Goal: Task Accomplishment & Management: Use online tool/utility

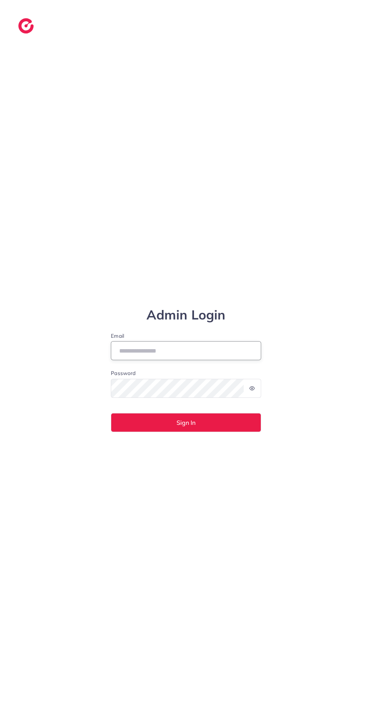
click at [239, 360] on input "Email" at bounding box center [186, 350] width 151 height 19
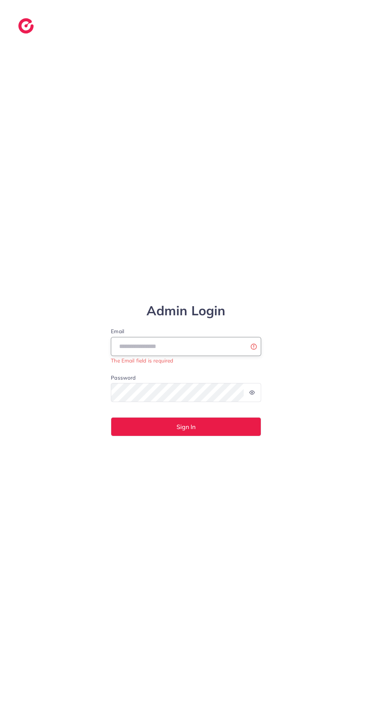
type input "**********"
click at [111, 417] on button "Sign In" at bounding box center [186, 426] width 151 height 19
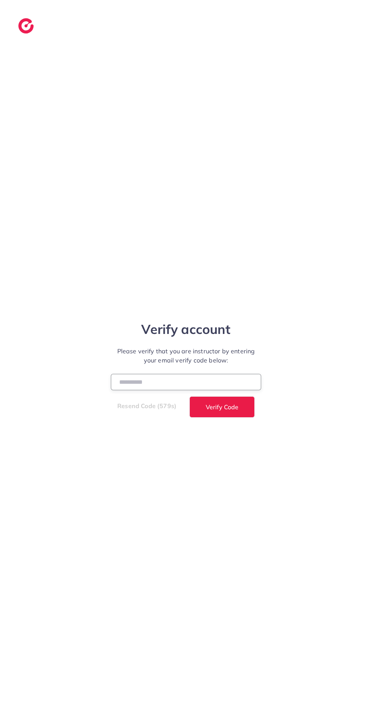
click at [221, 390] on input "number" at bounding box center [186, 382] width 151 height 16
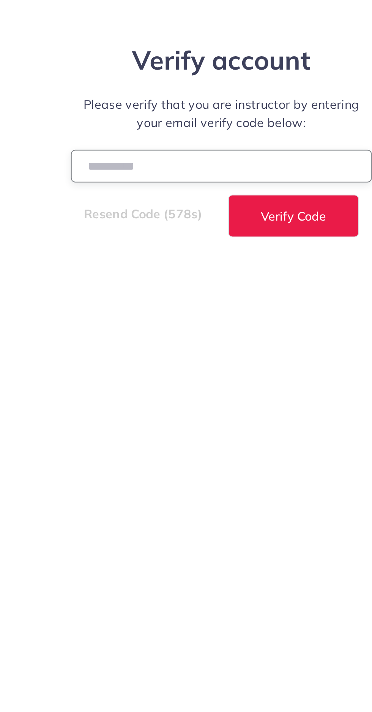
type input "******"
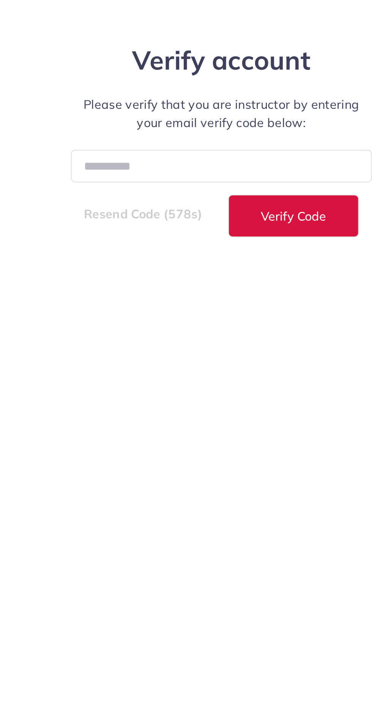
click at [242, 417] on button "Verify Code" at bounding box center [222, 406] width 65 height 21
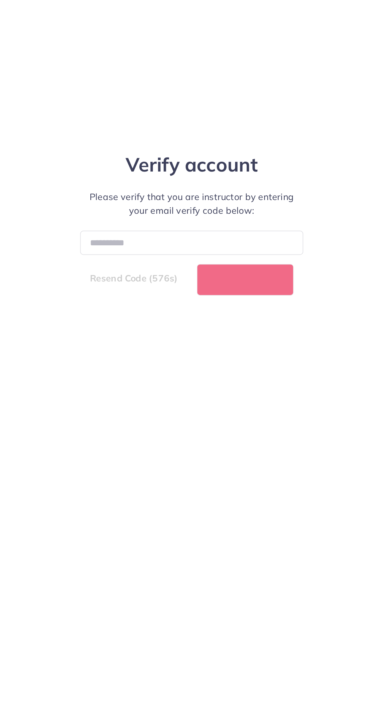
select select "*"
select select "****"
select select "*"
select select "****"
select select "*"
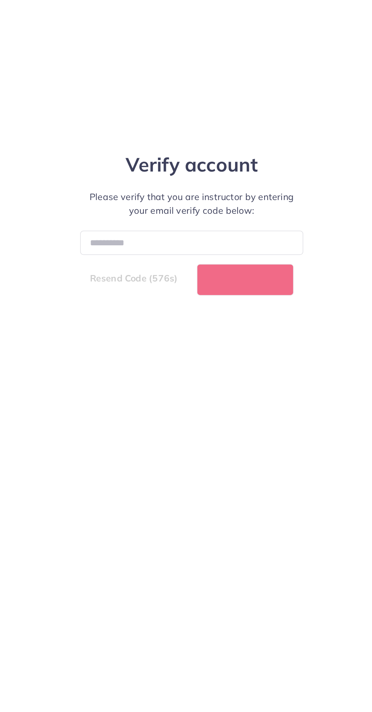
select select "****"
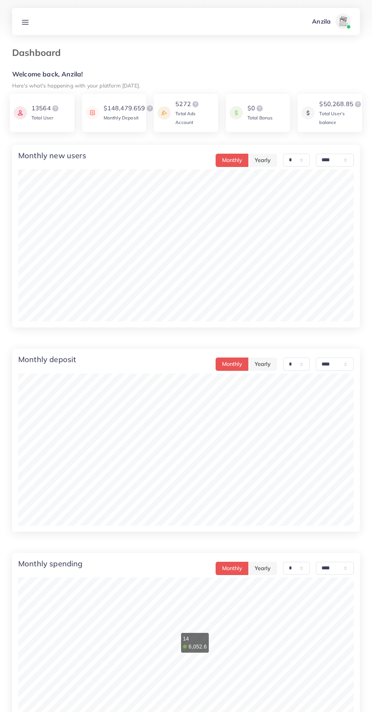
click at [29, 24] on icon at bounding box center [25, 22] width 8 height 8
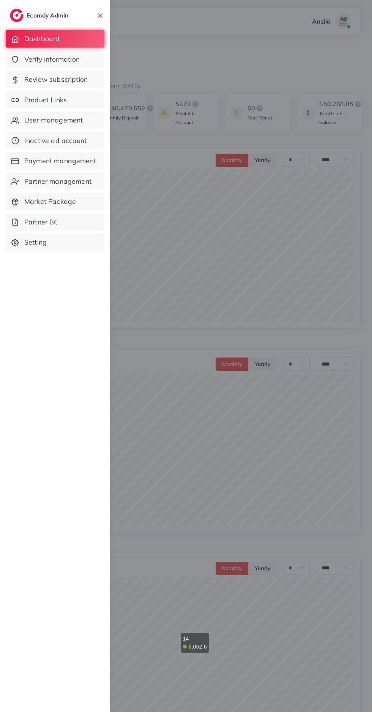
click at [70, 97] on link "Product Links" at bounding box center [55, 99] width 99 height 17
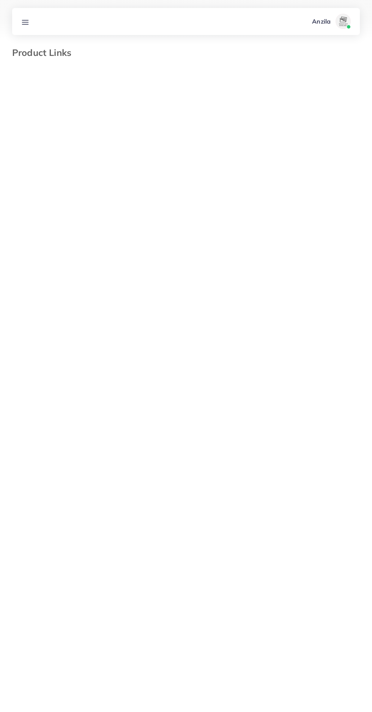
select select "*********"
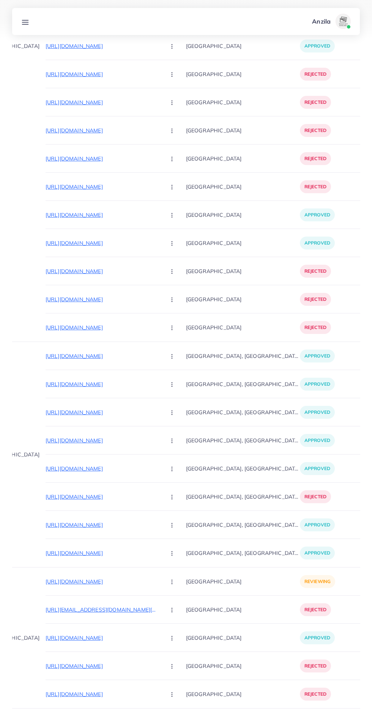
scroll to position [0, 73]
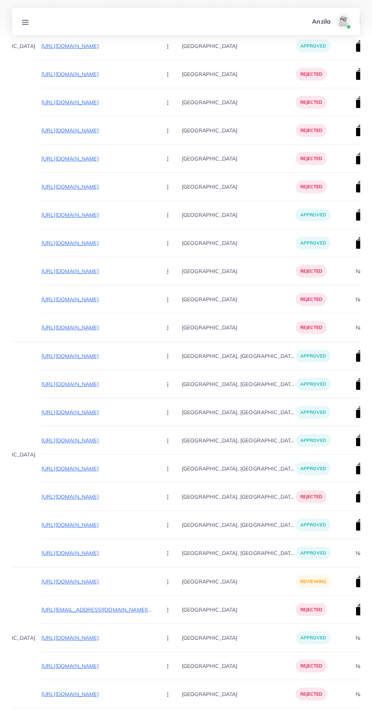
click at [79, 582] on p "[URL][DOMAIN_NAME]" at bounding box center [98, 581] width 114 height 9
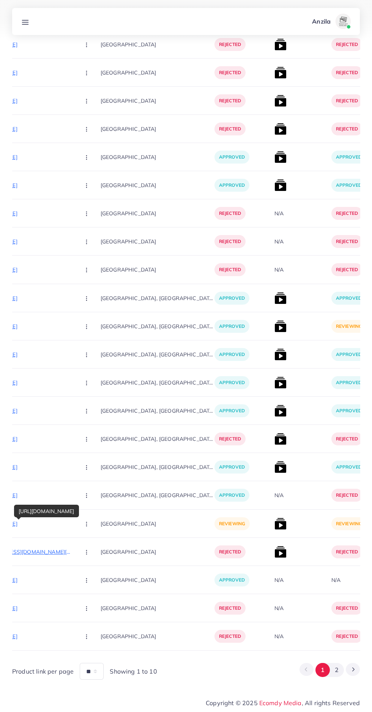
scroll to position [0, 156]
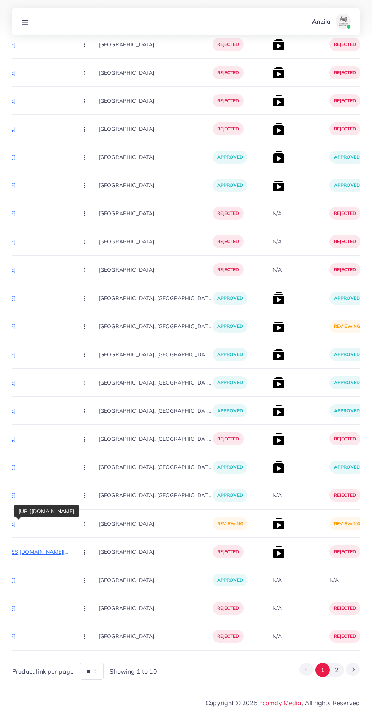
click at [273, 523] on img at bounding box center [279, 523] width 12 height 12
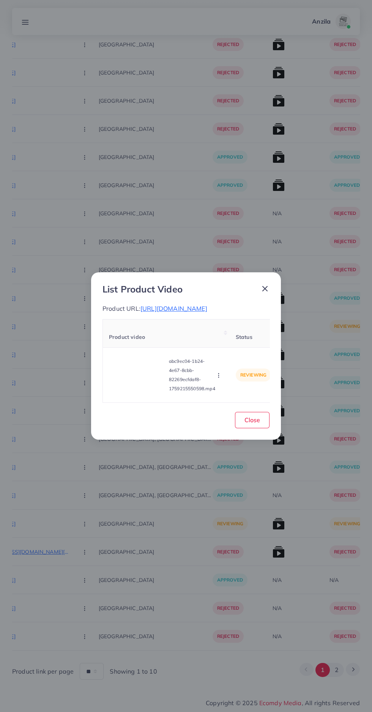
click at [119, 382] on video at bounding box center [137, 375] width 57 height 34
click at [127, 380] on div at bounding box center [137, 375] width 57 height 34
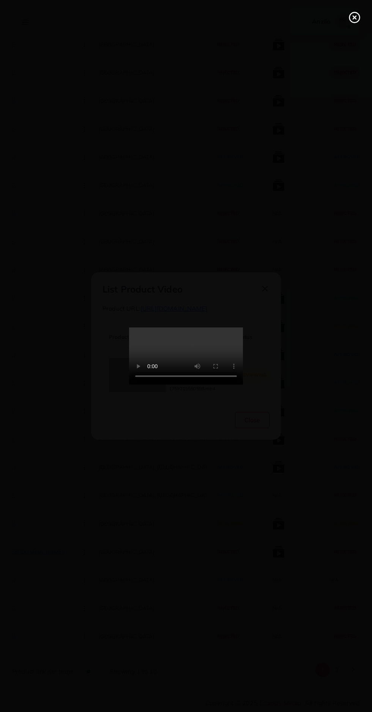
click at [355, 21] on icon at bounding box center [355, 17] width 12 height 12
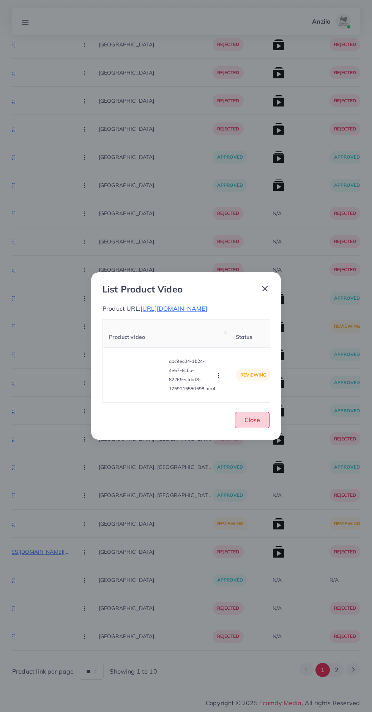
click at [264, 420] on button "Close" at bounding box center [252, 420] width 35 height 16
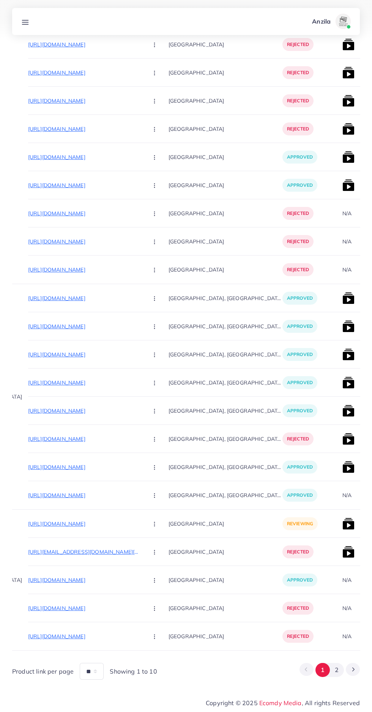
scroll to position [0, 86]
click at [169, 534] on div "[GEOGRAPHIC_DATA]" at bounding box center [226, 523] width 114 height 28
click at [155, 524] on circle "button" at bounding box center [155, 523] width 0 height 0
click at [147, 571] on link "Reject" at bounding box center [173, 563] width 60 height 17
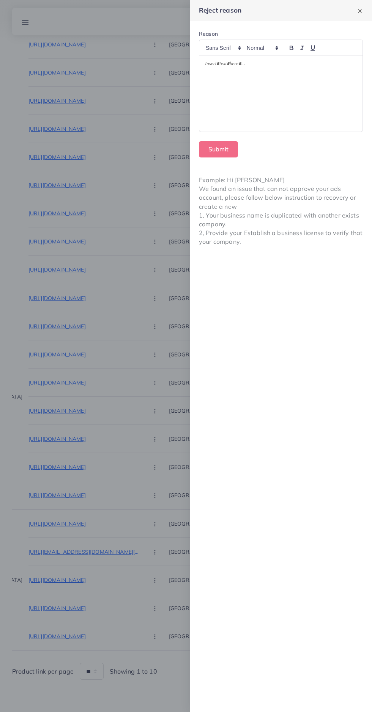
click at [256, 106] on div at bounding box center [281, 94] width 163 height 76
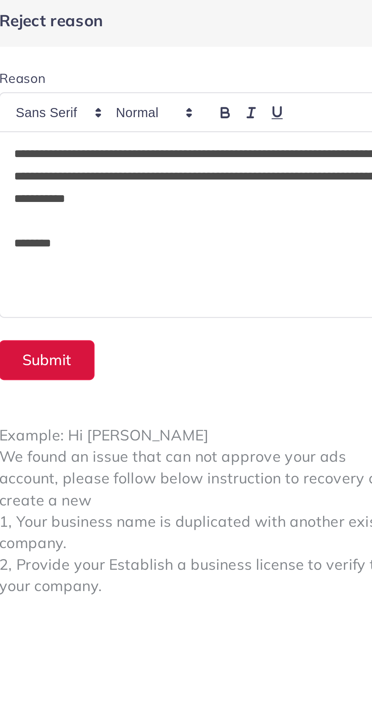
click at [219, 147] on button "Submit" at bounding box center [218, 149] width 39 height 16
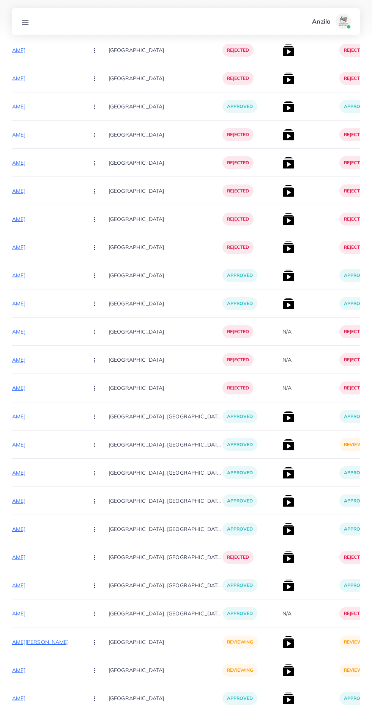
scroll to position [4032, 0]
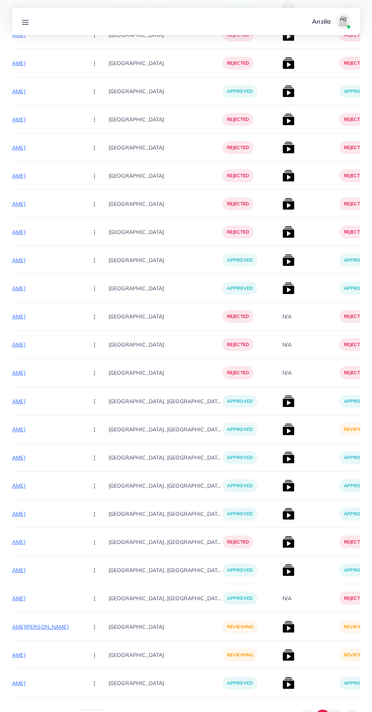
click at [283, 434] on img at bounding box center [289, 429] width 12 height 12
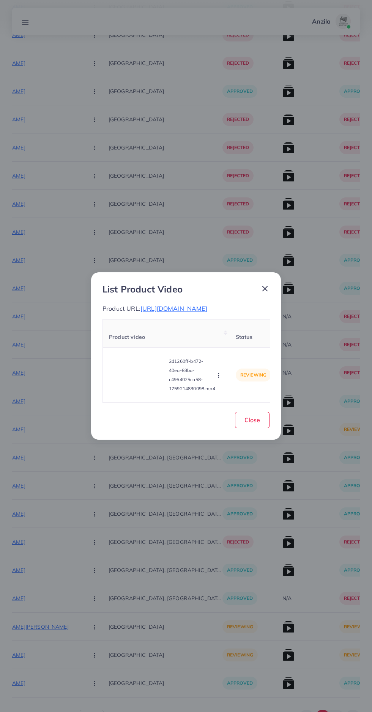
click at [141, 377] on video at bounding box center [137, 375] width 57 height 34
click at [127, 370] on div at bounding box center [137, 375] width 57 height 34
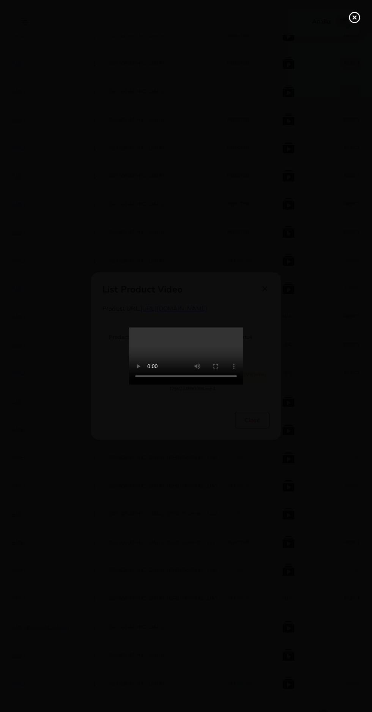
click at [350, 17] on icon at bounding box center [355, 17] width 12 height 12
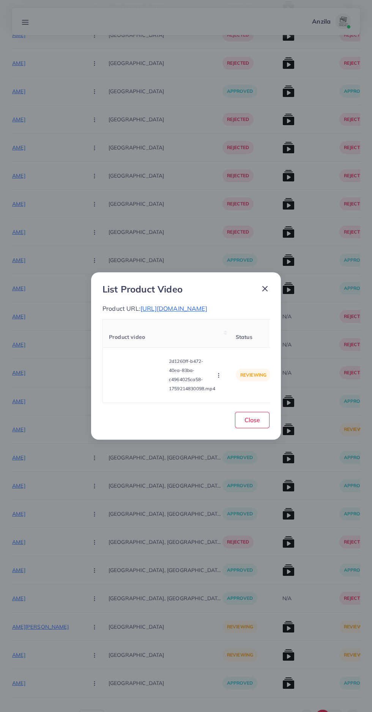
click at [219, 377] on circle "button" at bounding box center [219, 377] width 0 height 0
click at [226, 331] on link "Approve" at bounding box center [237, 339] width 60 height 17
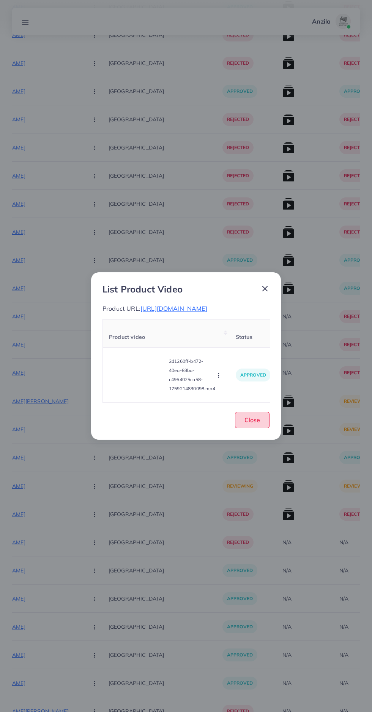
click at [268, 421] on button "Close" at bounding box center [252, 420] width 35 height 16
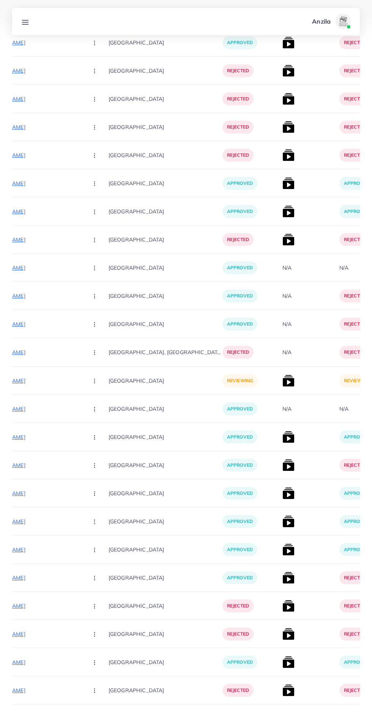
scroll to position [3460, 0]
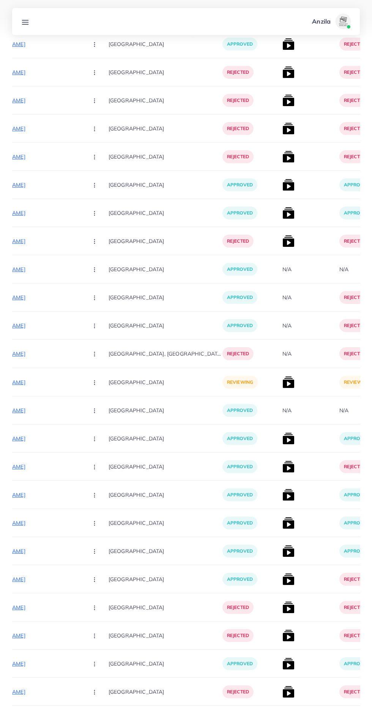
click at [35, 382] on p "[URL][DOMAIN_NAME]" at bounding box center [25, 381] width 114 height 9
click at [82, 388] on button "button" at bounding box center [95, 381] width 27 height 17
click at [92, 404] on link "Approve" at bounding box center [112, 405] width 60 height 17
click at [283, 382] on img at bounding box center [289, 382] width 12 height 12
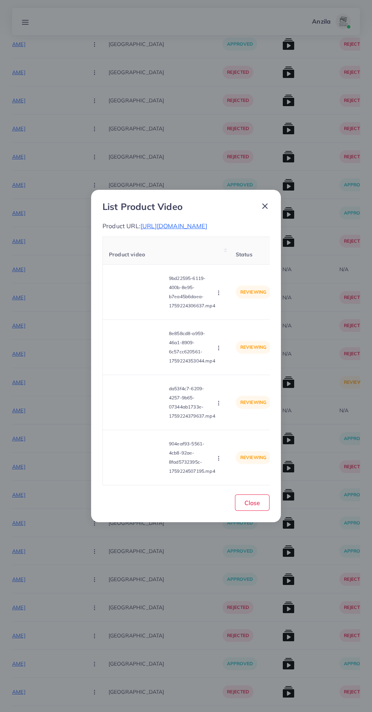
click at [147, 309] on video at bounding box center [137, 292] width 57 height 34
click at [148, 296] on div at bounding box center [137, 292] width 57 height 34
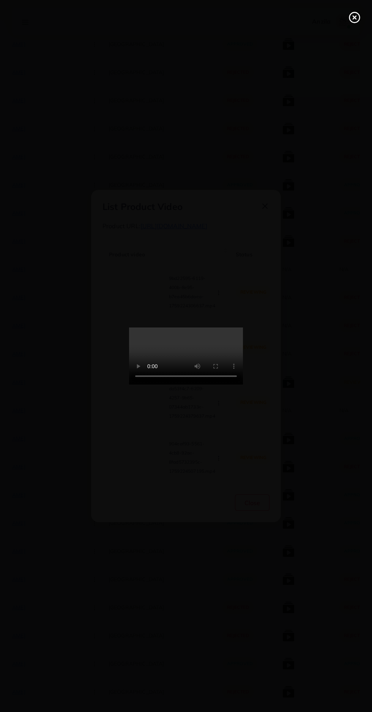
click at [357, 19] on icon at bounding box center [355, 17] width 12 height 12
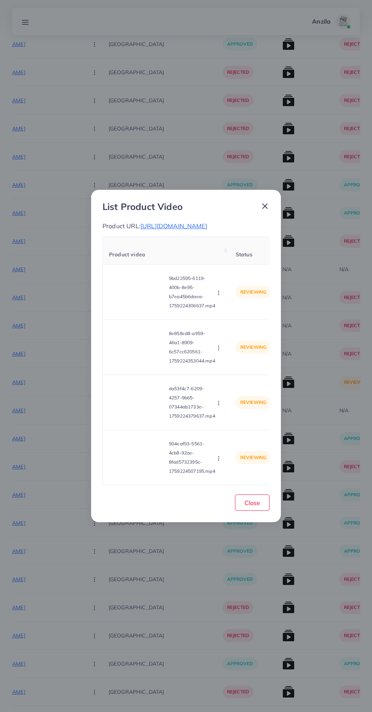
click at [208, 226] on span "[URL][DOMAIN_NAME]" at bounding box center [174, 226] width 67 height 8
click at [216, 296] on button "button" at bounding box center [220, 292] width 8 height 8
click at [247, 314] on span "Approve" at bounding box center [235, 311] width 25 height 8
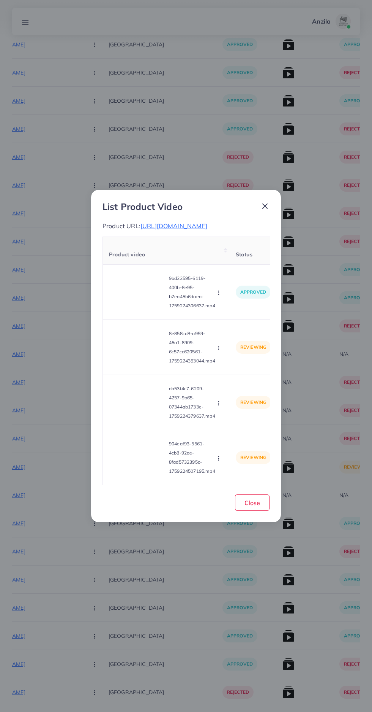
scroll to position [3376, 0]
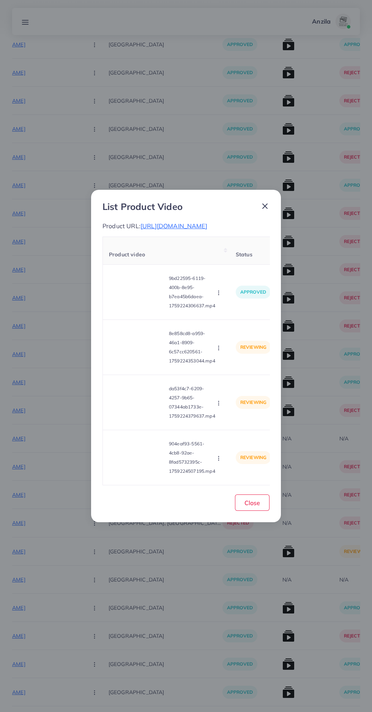
click at [150, 364] on video at bounding box center [137, 347] width 57 height 34
click at [147, 358] on div at bounding box center [137, 347] width 57 height 34
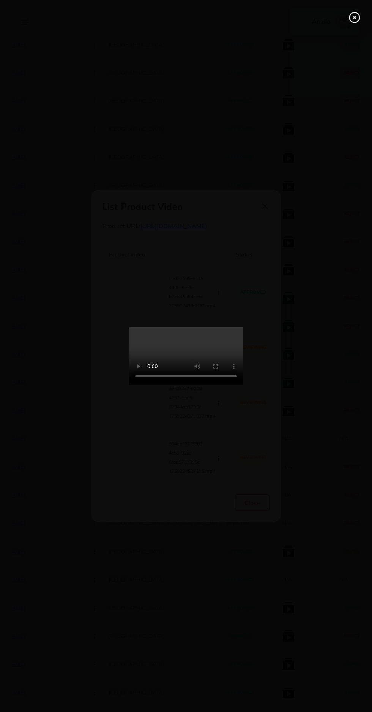
click at [352, 12] on icon at bounding box center [355, 17] width 12 height 12
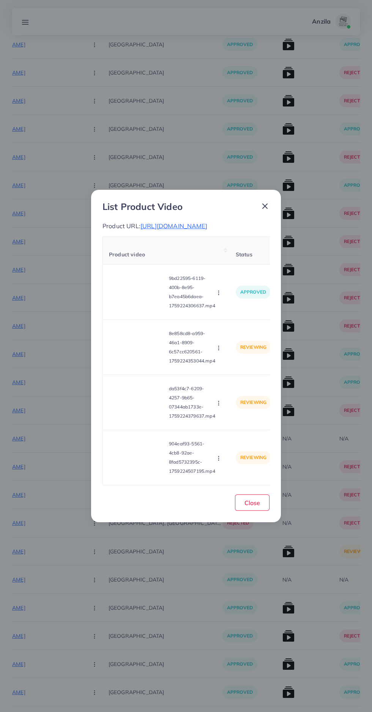
click at [220, 351] on icon "button" at bounding box center [219, 348] width 6 height 6
click at [234, 369] on span "Approve" at bounding box center [235, 366] width 25 height 8
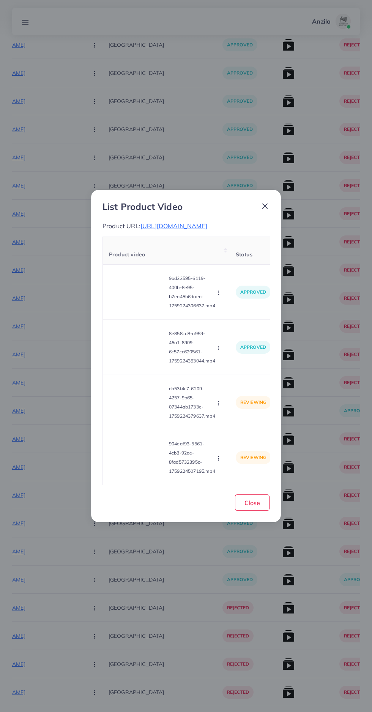
scroll to position [4107, 0]
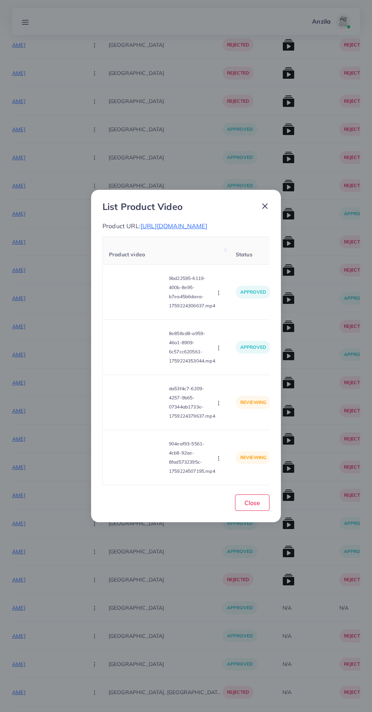
click at [231, 411] on td "reviewing" at bounding box center [254, 402] width 48 height 55
click at [220, 406] on icon "button" at bounding box center [219, 403] width 6 height 6
click at [236, 425] on span "Approve" at bounding box center [235, 421] width 25 height 8
click at [220, 461] on icon "button" at bounding box center [219, 458] width 6 height 6
click at [233, 426] on span "Approve" at bounding box center [235, 422] width 25 height 8
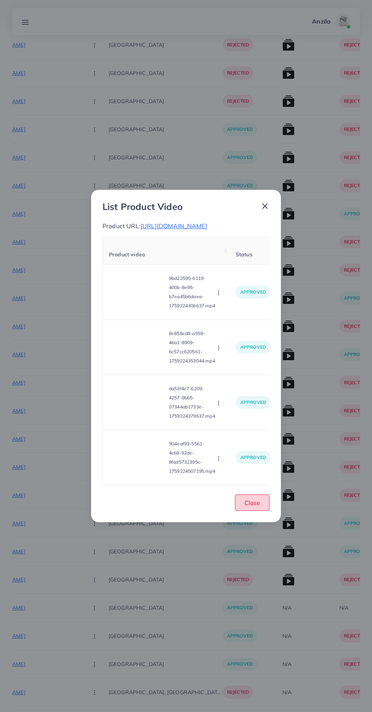
click at [259, 510] on button "Close" at bounding box center [252, 502] width 35 height 16
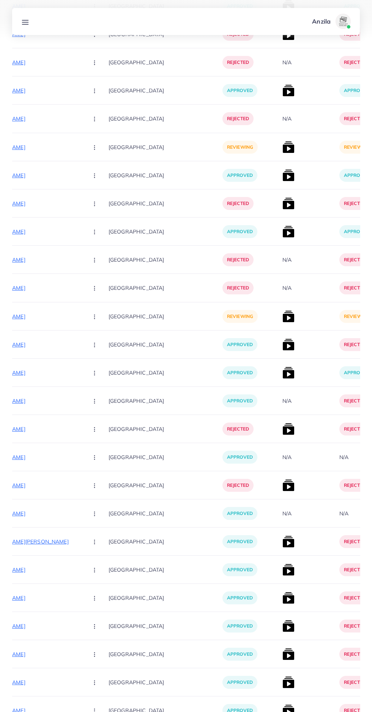
scroll to position [2801, 0]
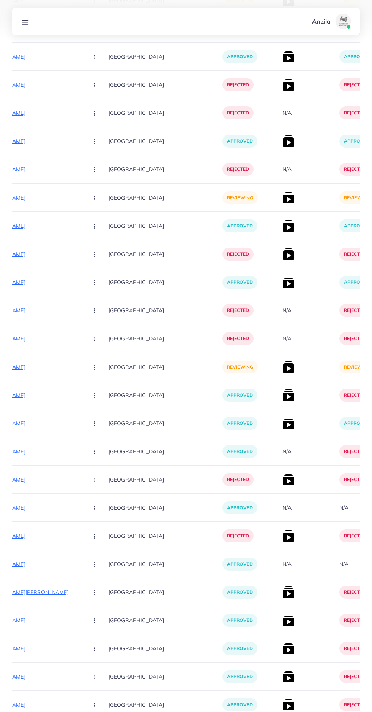
click at [41, 367] on p "[URL][DOMAIN_NAME]" at bounding box center [25, 366] width 114 height 9
click at [94, 367] on circle "button" at bounding box center [94, 367] width 0 height 0
click at [82, 384] on link "Approve" at bounding box center [112, 390] width 60 height 17
click at [283, 372] on img at bounding box center [289, 367] width 12 height 12
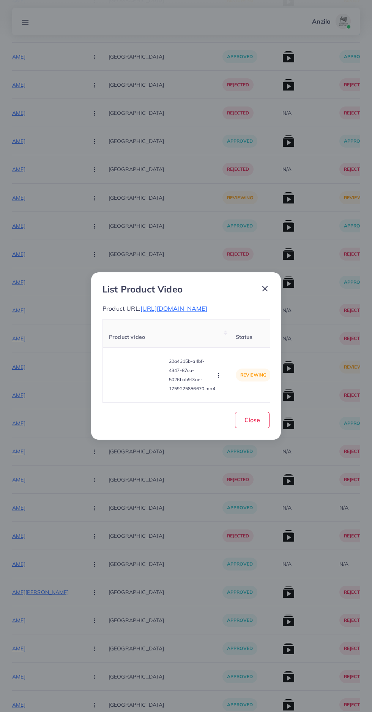
click at [121, 389] on video at bounding box center [137, 375] width 57 height 34
click at [123, 390] on div at bounding box center [137, 375] width 57 height 34
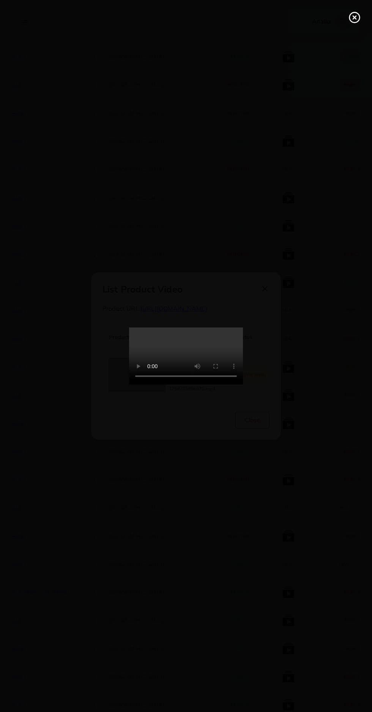
click at [354, 16] on icon at bounding box center [355, 17] width 12 height 12
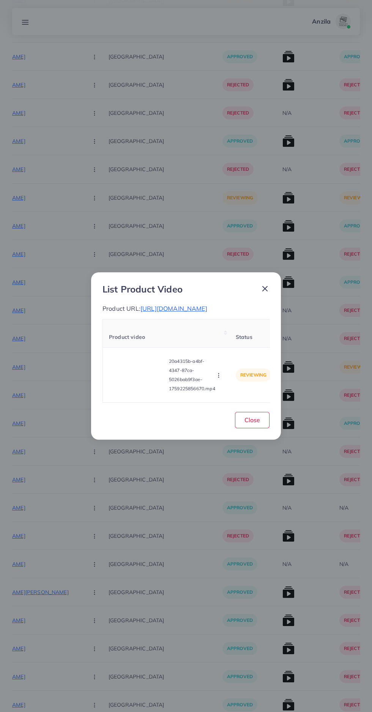
click at [221, 378] on icon "button" at bounding box center [219, 375] width 6 height 6
click at [238, 360] on span "Reject" at bounding box center [232, 356] width 18 height 8
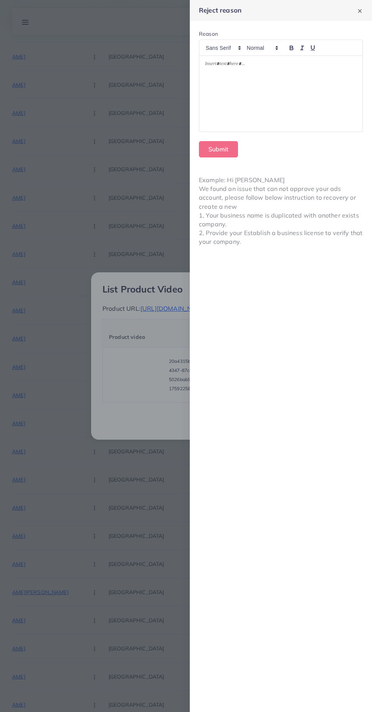
click at [321, 95] on div at bounding box center [281, 94] width 163 height 76
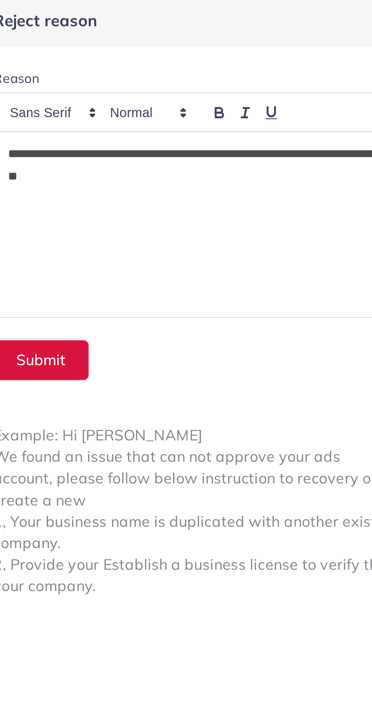
click at [219, 149] on button "Submit" at bounding box center [218, 149] width 39 height 16
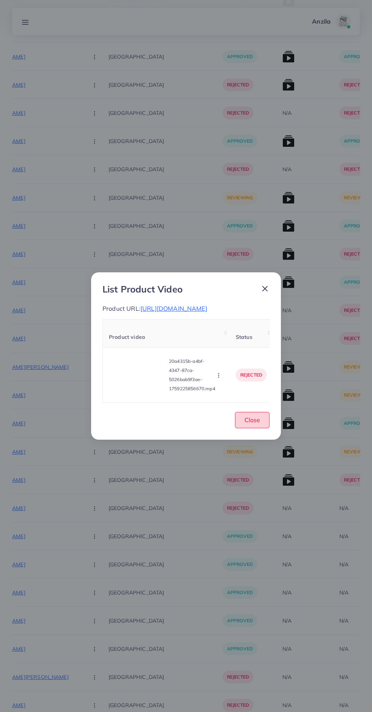
click at [261, 428] on button "Close" at bounding box center [252, 420] width 35 height 16
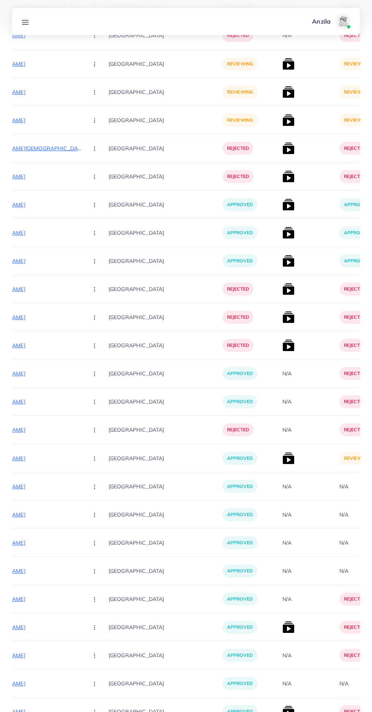
scroll to position [1718, 0]
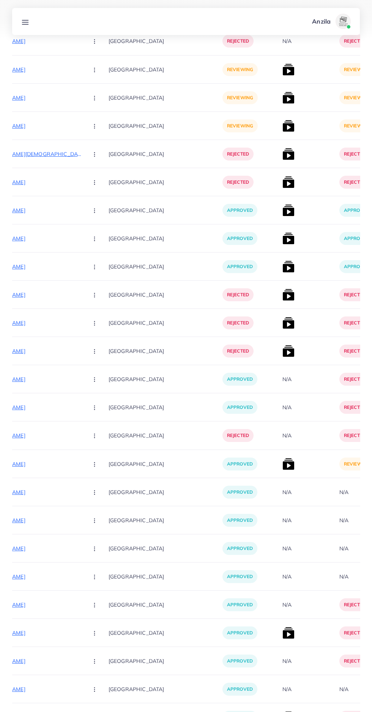
click at [283, 464] on img at bounding box center [289, 464] width 12 height 12
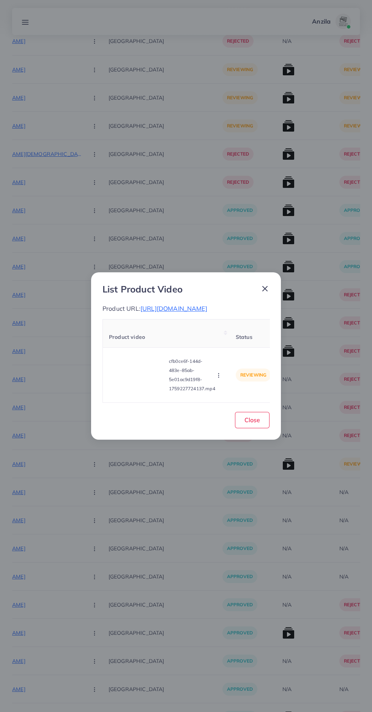
click at [134, 371] on video at bounding box center [137, 375] width 57 height 34
click at [132, 376] on icon at bounding box center [138, 375] width 12 height 12
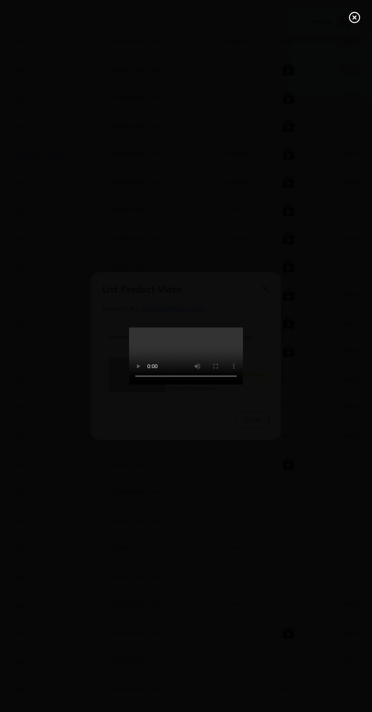
click at [355, 17] on line at bounding box center [354, 17] width 3 height 3
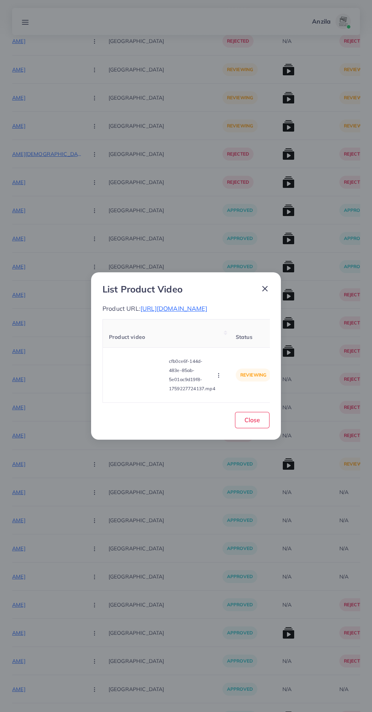
click at [187, 305] on span "[URL][DOMAIN_NAME]" at bounding box center [174, 308] width 67 height 8
click at [219, 377] on circle "button" at bounding box center [219, 377] width 0 height 0
click at [244, 361] on link "Reject" at bounding box center [237, 356] width 60 height 17
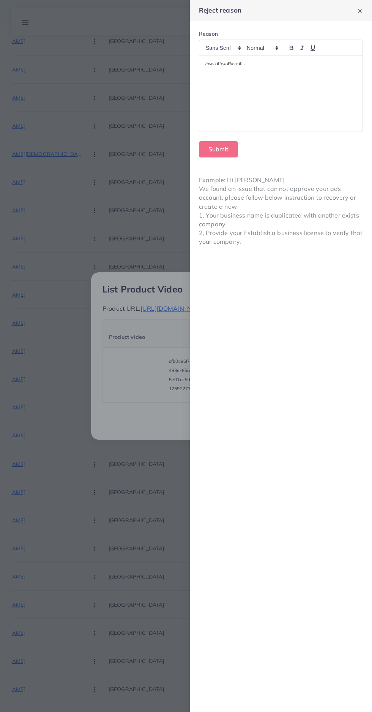
click at [290, 106] on div at bounding box center [281, 94] width 163 height 76
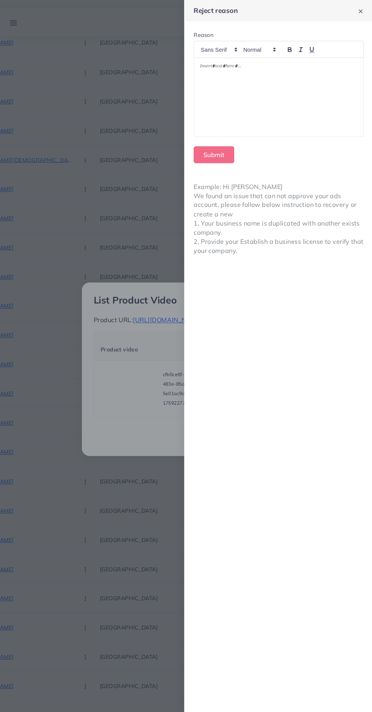
scroll to position [1718, 0]
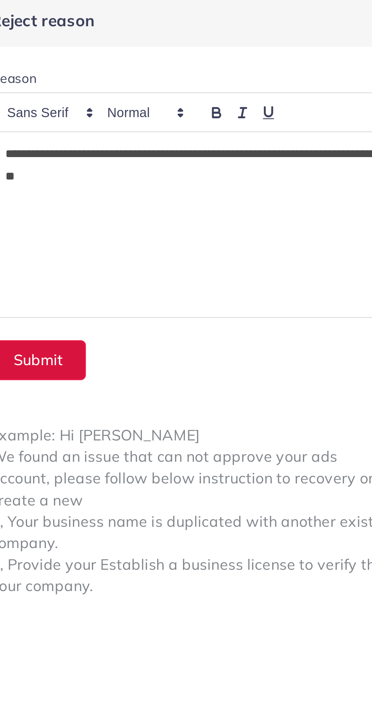
click at [217, 152] on button "Submit" at bounding box center [218, 149] width 39 height 16
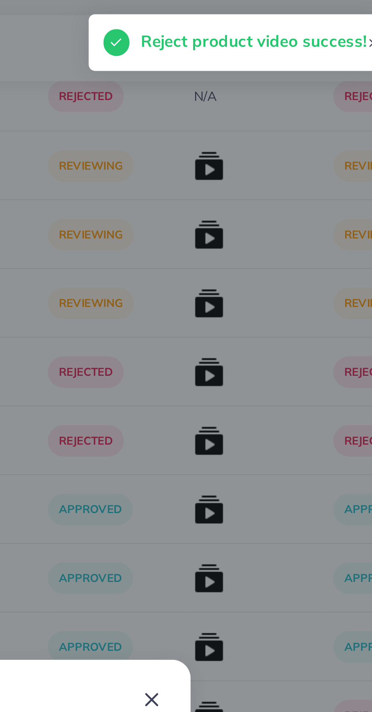
scroll to position [1718, 0]
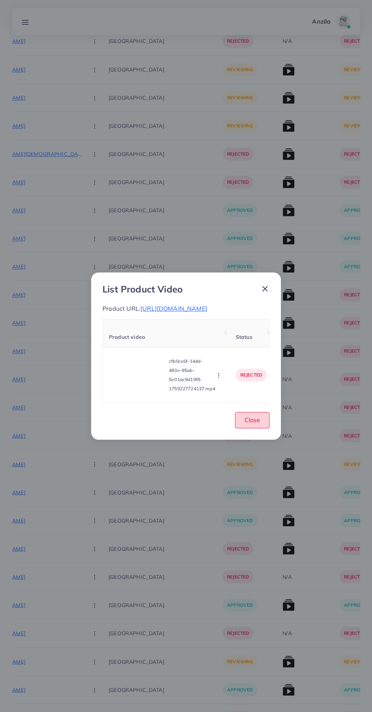
click at [264, 428] on button "Close" at bounding box center [252, 420] width 35 height 16
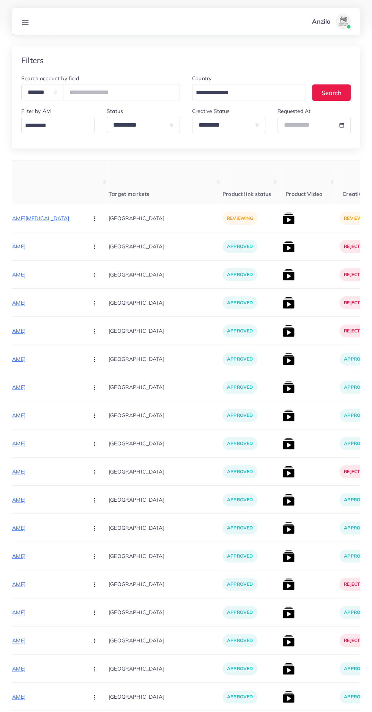
scroll to position [0, 0]
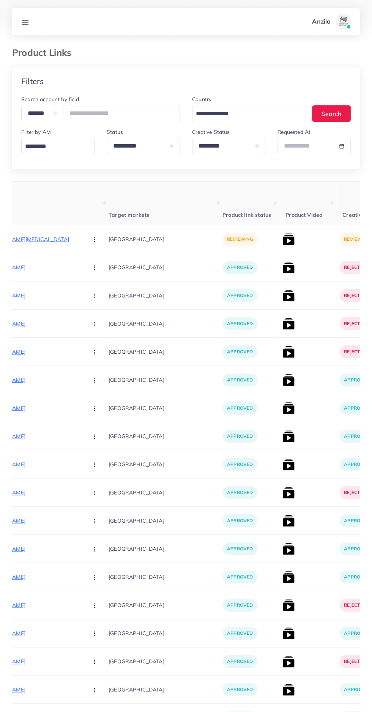
click at [18, 237] on p "[URL][DOMAIN_NAME][MEDICAL_DATA]" at bounding box center [25, 239] width 114 height 9
click at [92, 241] on icon "button" at bounding box center [95, 239] width 6 height 6
click at [82, 281] on link "Reject" at bounding box center [112, 279] width 60 height 17
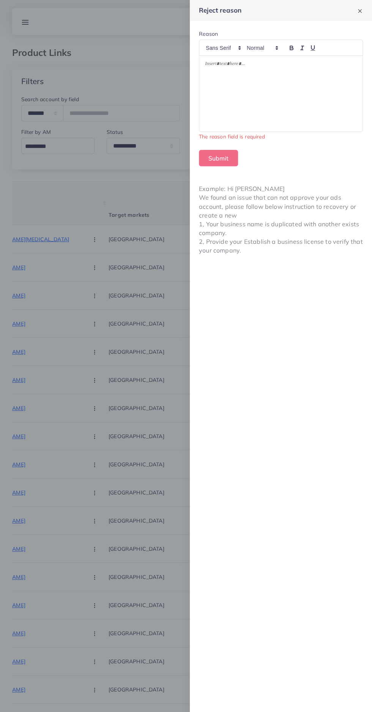
click at [331, 116] on div at bounding box center [281, 94] width 163 height 76
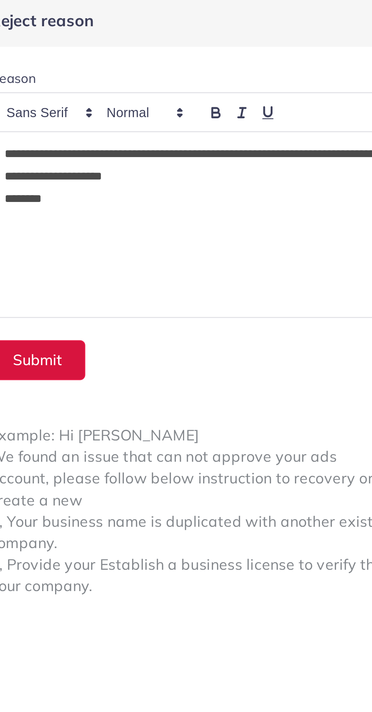
click at [217, 143] on button "Submit" at bounding box center [218, 149] width 39 height 16
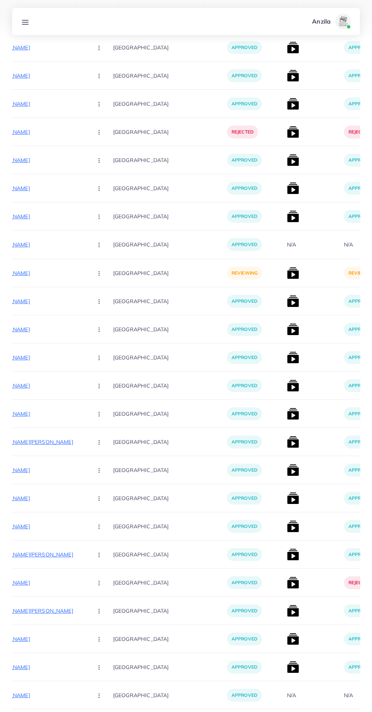
scroll to position [2218, 0]
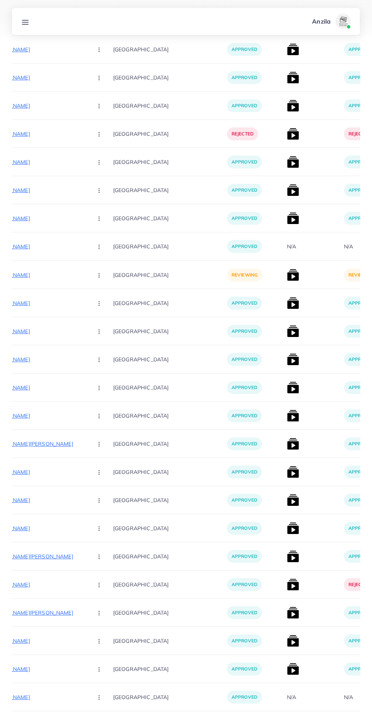
click at [21, 274] on p "[URL][DOMAIN_NAME]" at bounding box center [30, 274] width 114 height 9
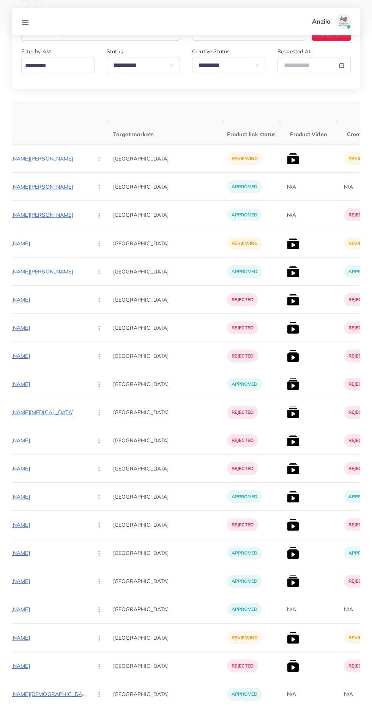
scroll to position [0, 0]
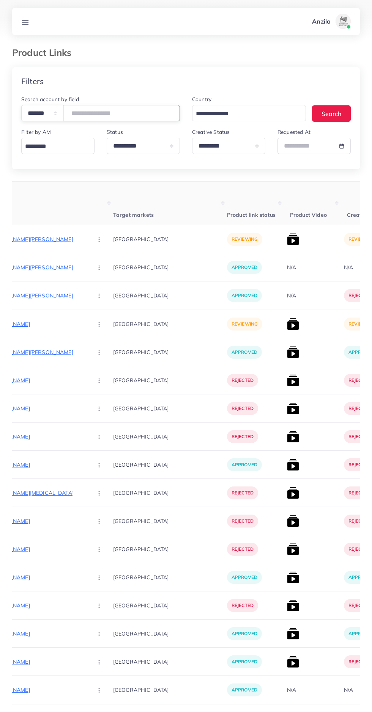
click at [95, 113] on input "number" at bounding box center [121, 113] width 117 height 16
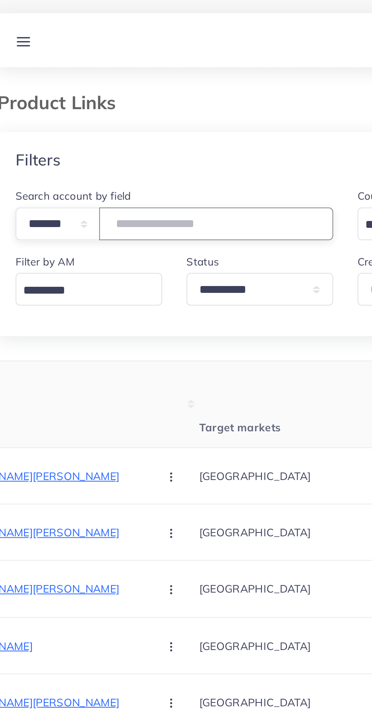
type input "*******"
click at [68, 75] on div "Filters" at bounding box center [186, 81] width 348 height 28
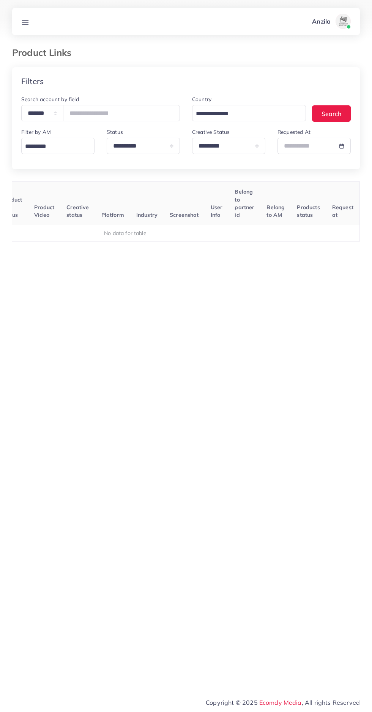
scroll to position [0, 119]
click at [203, 151] on select "**********" at bounding box center [228, 146] width 73 height 16
select select
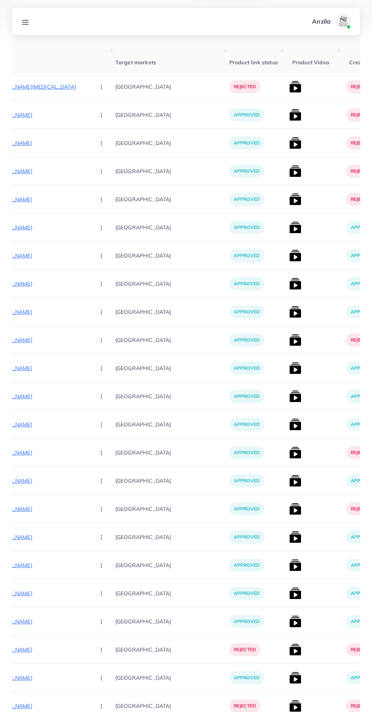
scroll to position [0, 0]
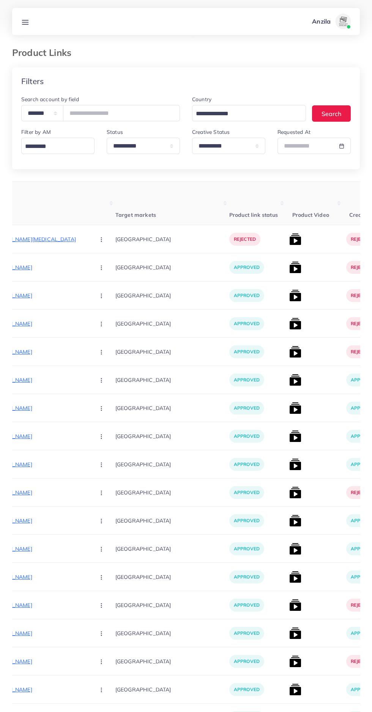
click at [30, 239] on p "[URL][DOMAIN_NAME][MEDICAL_DATA]" at bounding box center [32, 239] width 114 height 9
click at [40, 239] on p "[URL][DOMAIN_NAME][MEDICAL_DATA]" at bounding box center [32, 239] width 114 height 9
click at [29, 116] on select "**********" at bounding box center [42, 113] width 42 height 16
select select "*****"
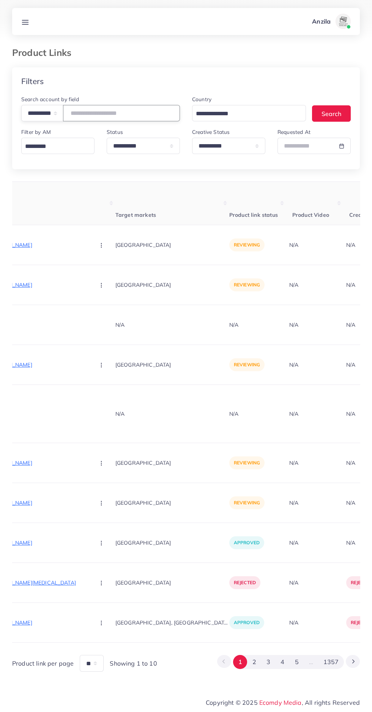
paste input "**********"
type input "**********"
click at [122, 205] on th "Target markets" at bounding box center [173, 203] width 114 height 43
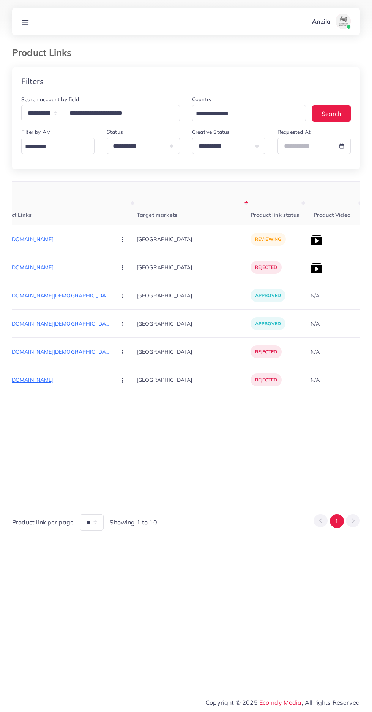
scroll to position [0, 103]
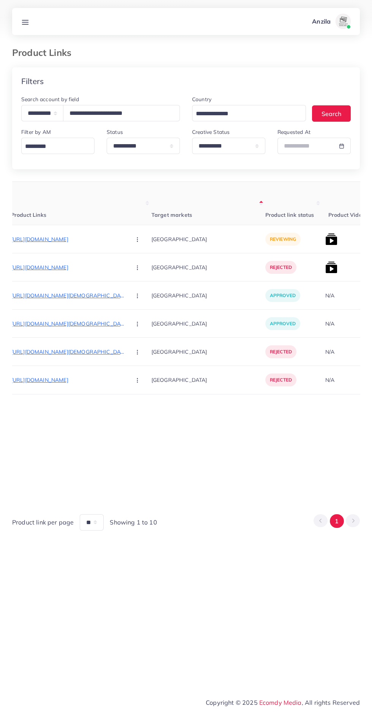
click at [50, 263] on p "[URL][DOMAIN_NAME]" at bounding box center [68, 267] width 114 height 9
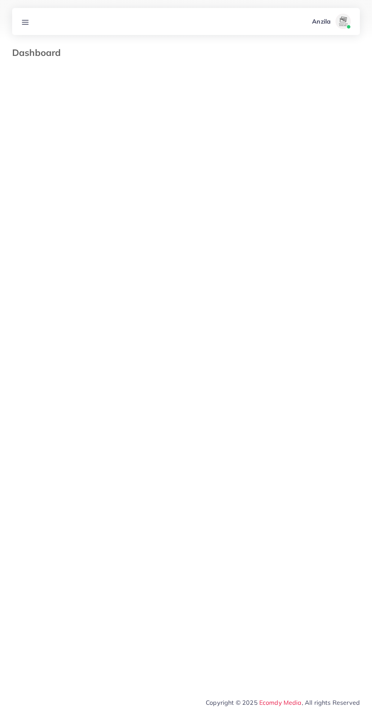
select select "*"
select select "****"
select select "*"
select select "****"
select select "*"
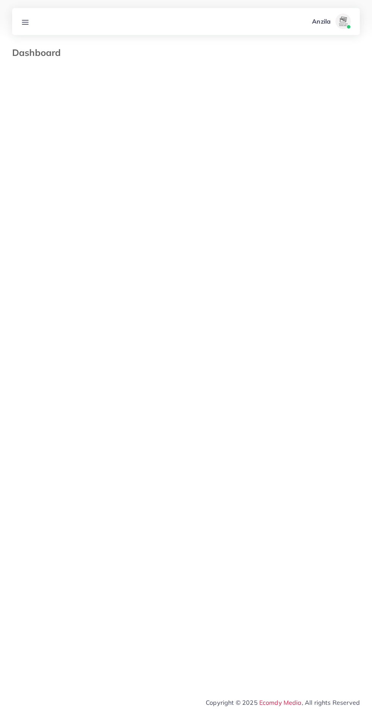
select select "****"
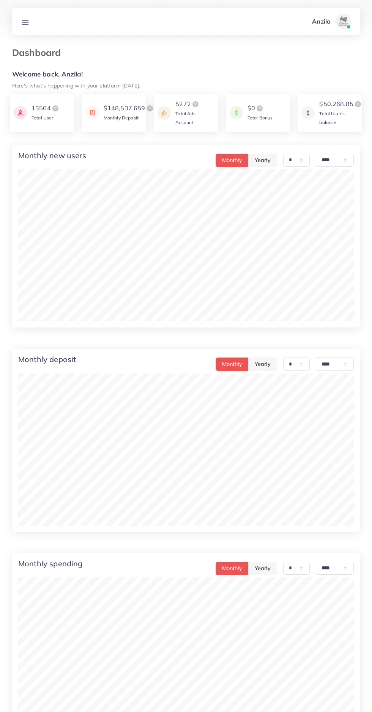
click at [25, 21] on icon at bounding box center [25, 22] width 8 height 8
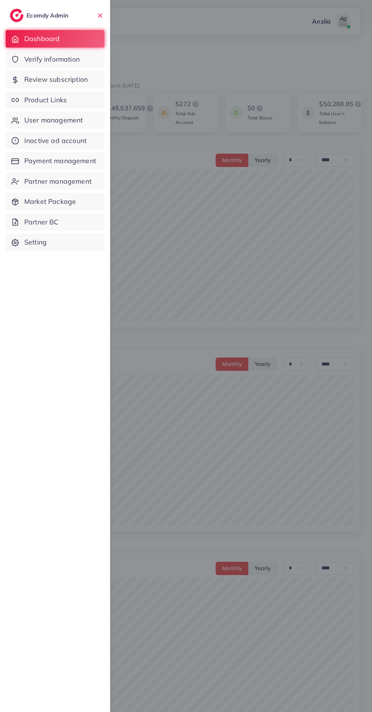
click at [42, 57] on span "Verify information" at bounding box center [51, 59] width 55 height 10
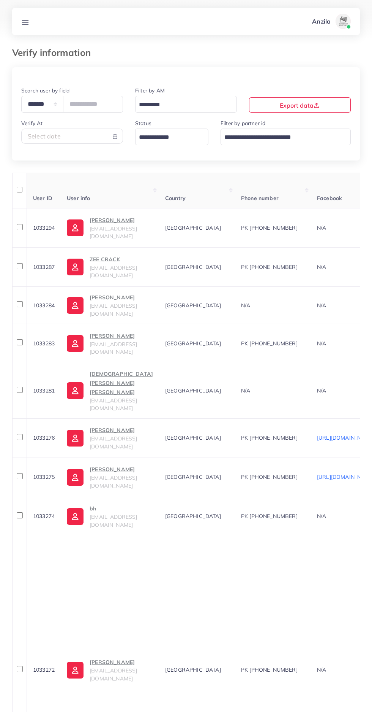
click at [166, 138] on input "Search for option" at bounding box center [167, 138] width 62 height 12
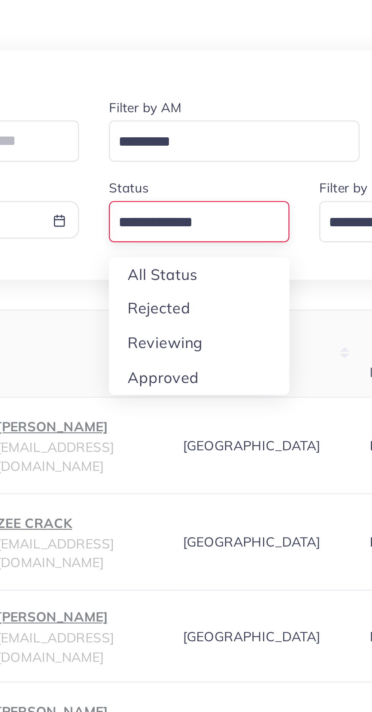
click at [147, 188] on div "**********" at bounding box center [186, 483] width 348 height 833
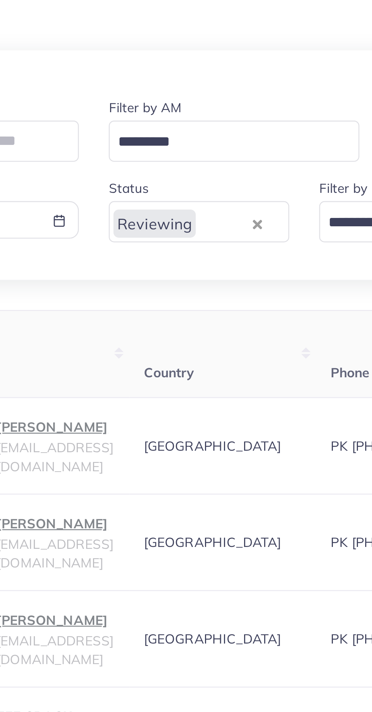
scroll to position [0, 1]
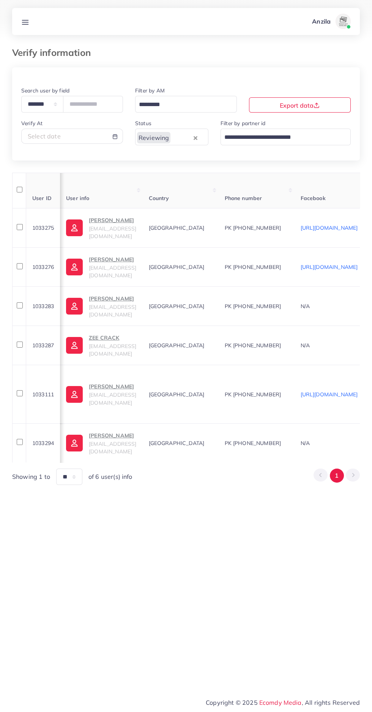
click at [25, 22] on line at bounding box center [25, 22] width 6 height 0
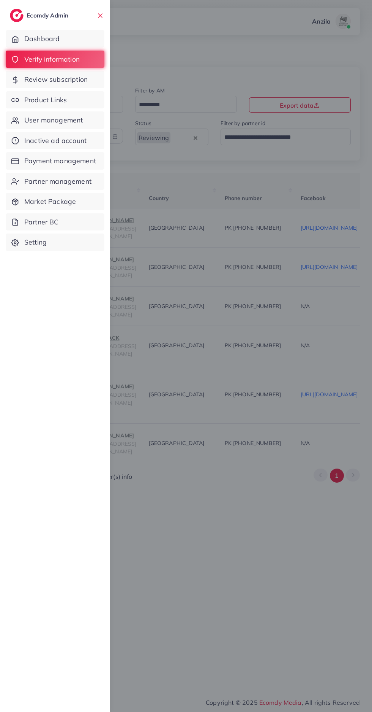
click at [33, 100] on span "Product Links" at bounding box center [45, 100] width 43 height 10
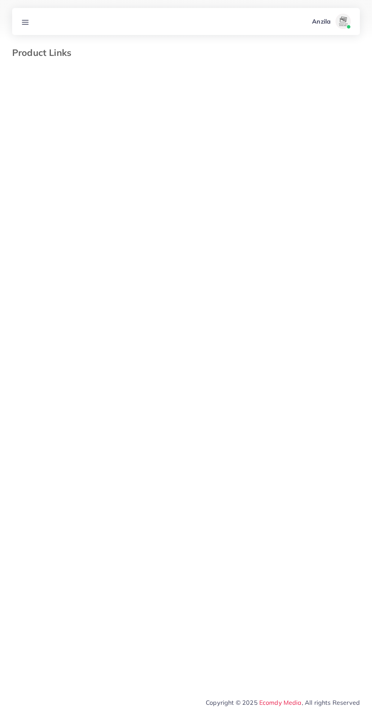
select select "*********"
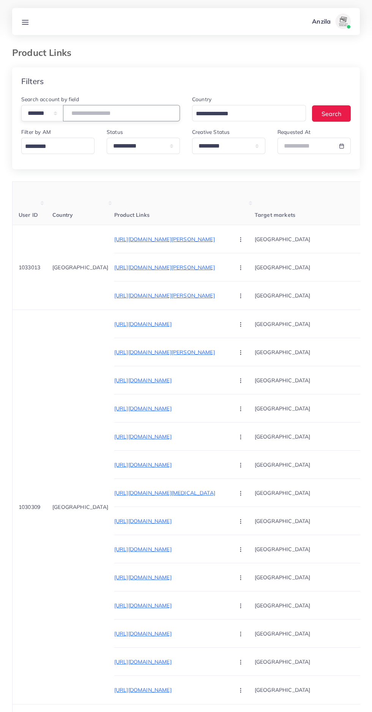
click at [101, 110] on input "number" at bounding box center [121, 113] width 117 height 16
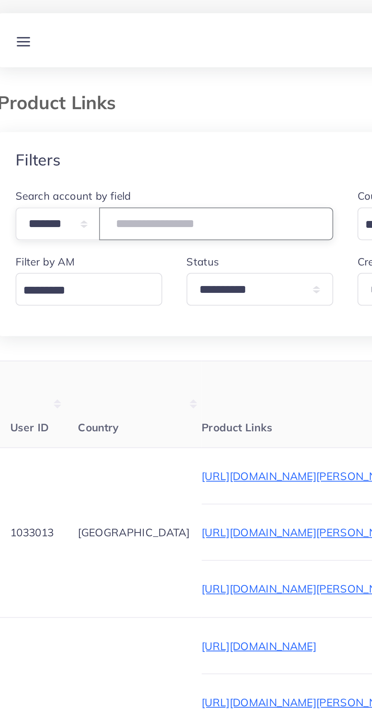
type input "*******"
click at [67, 79] on div "Filters" at bounding box center [186, 81] width 348 height 28
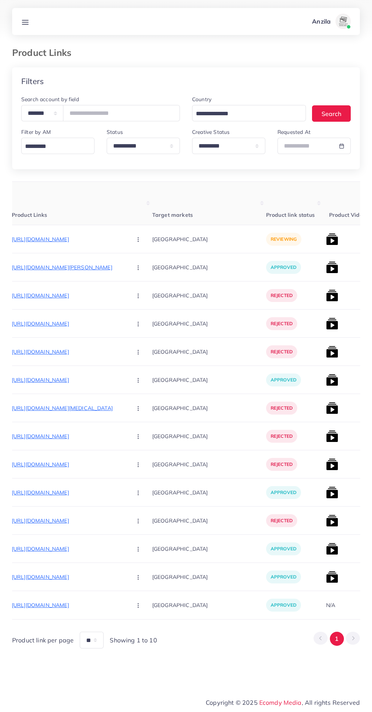
scroll to position [0, 146]
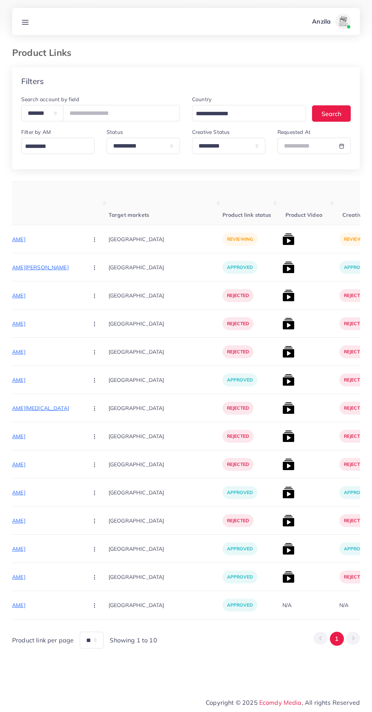
click at [33, 239] on p "[URL][DOMAIN_NAME]" at bounding box center [25, 239] width 114 height 9
click at [94, 239] on circle "button" at bounding box center [94, 239] width 0 height 0
click at [90, 280] on icon at bounding box center [92, 279] width 5 height 5
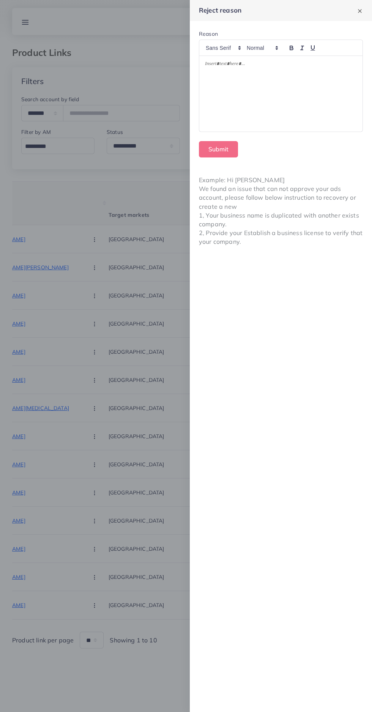
click at [246, 73] on div at bounding box center [281, 94] width 163 height 76
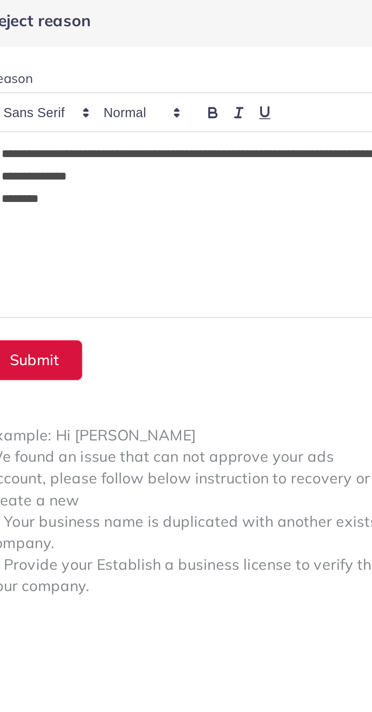
click at [219, 151] on button "Submit" at bounding box center [218, 149] width 39 height 16
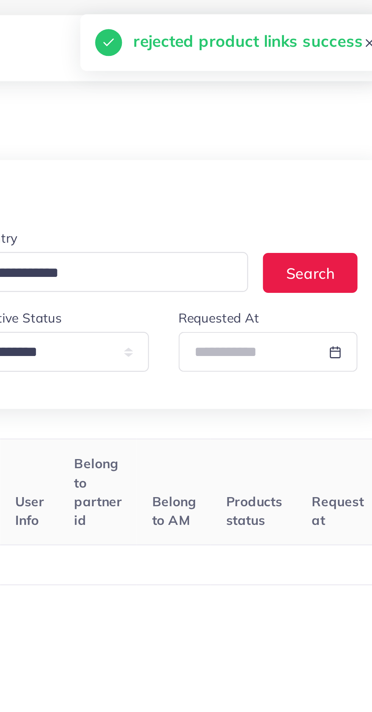
scroll to position [0, 119]
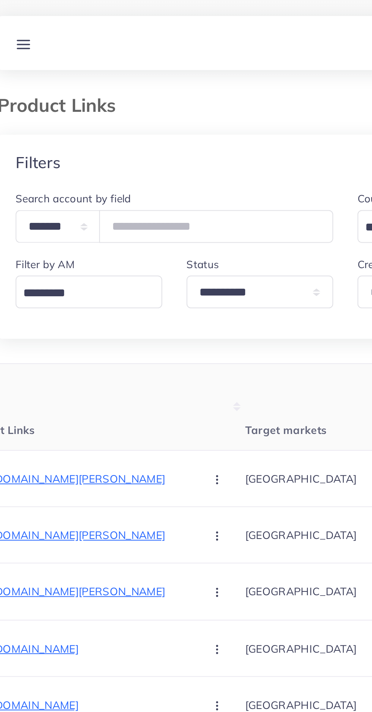
click at [138, 237] on p "[GEOGRAPHIC_DATA]" at bounding box center [193, 238] width 114 height 17
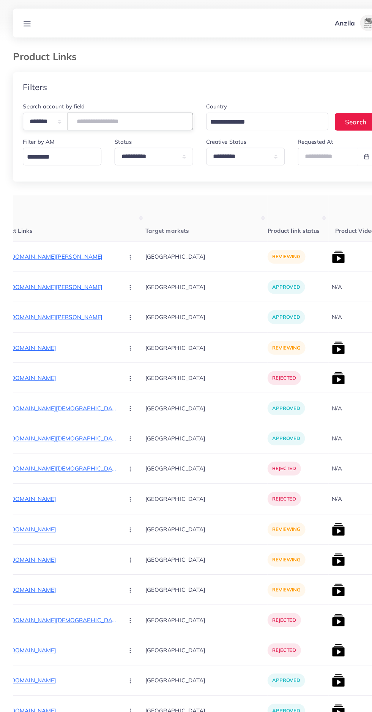
click at [93, 111] on input "number" at bounding box center [121, 113] width 117 height 16
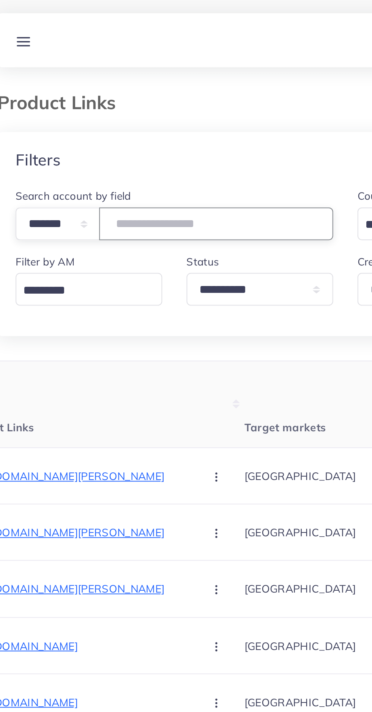
type input "*******"
click at [51, 75] on div "Filters" at bounding box center [186, 81] width 348 height 28
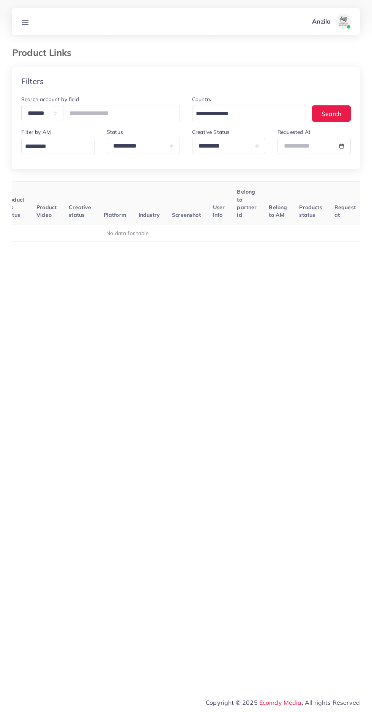
scroll to position [0, 119]
click at [202, 143] on select "**********" at bounding box center [228, 146] width 73 height 16
select select
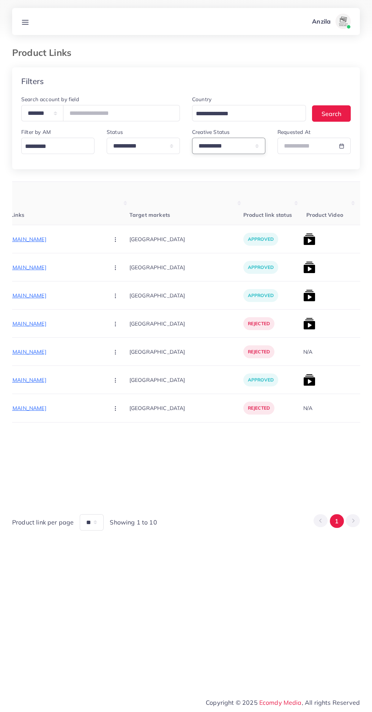
scroll to position [0, 121]
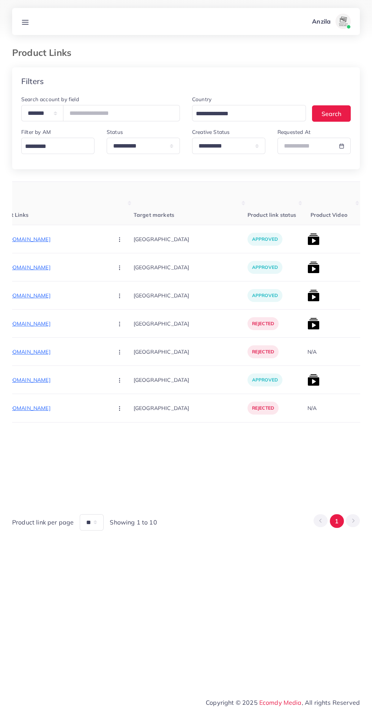
click at [25, 236] on p "[URL][DOMAIN_NAME]" at bounding box center [50, 239] width 114 height 9
click at [119, 239] on circle "button" at bounding box center [119, 239] width 0 height 0
click at [275, 577] on div "**********" at bounding box center [186, 345] width 372 height 691
click at [308, 239] on img at bounding box center [314, 239] width 12 height 12
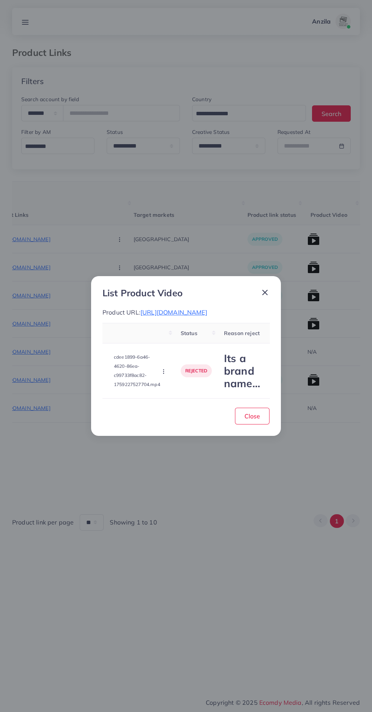
scroll to position [0, 66]
click at [229, 389] on h2 "Its a brand name Balebaily, kindly remove it" at bounding box center [238, 371] width 49 height 38
click at [213, 380] on td "Its a brand name Balebaily, kindly remove it" at bounding box center [238, 370] width 61 height 55
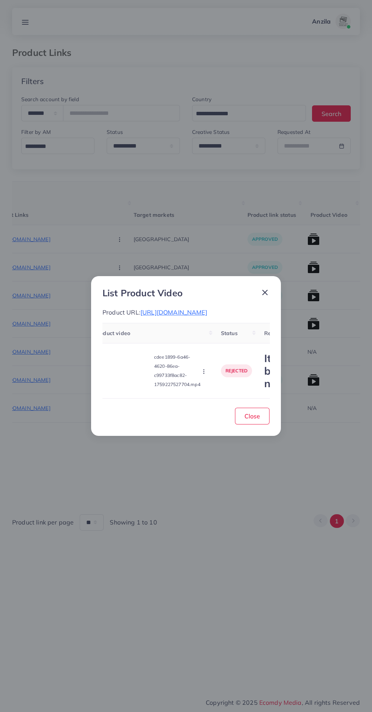
scroll to position [0, 0]
click at [139, 376] on video at bounding box center [137, 370] width 57 height 34
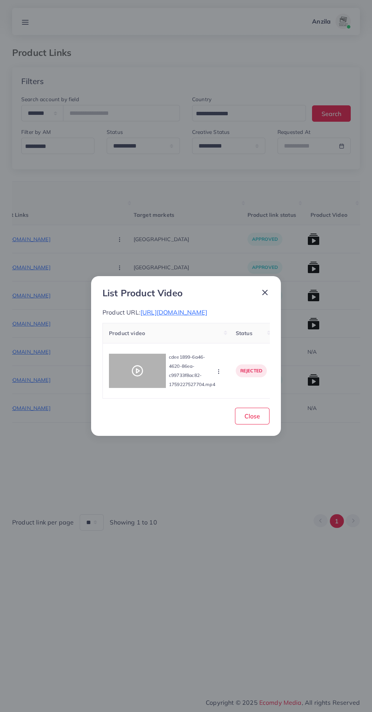
click at [133, 369] on div at bounding box center [137, 370] width 57 height 34
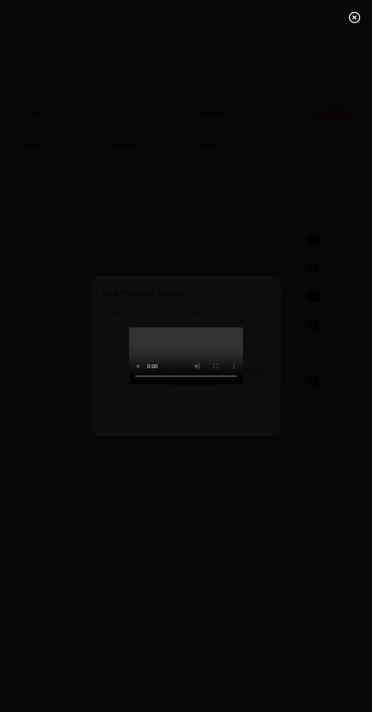
click at [355, 17] on line at bounding box center [354, 17] width 3 height 3
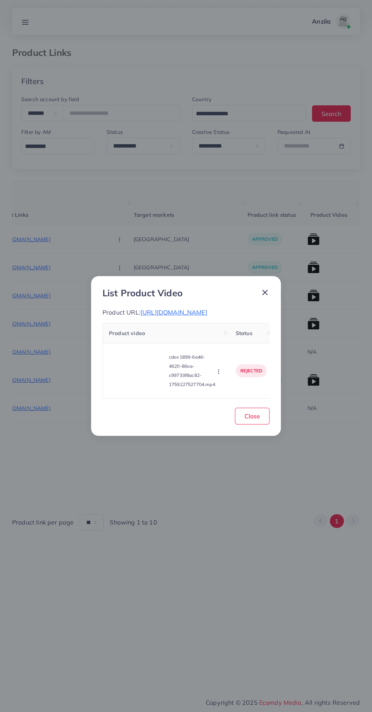
click at [205, 311] on span "[URL][DOMAIN_NAME]" at bounding box center [174, 312] width 67 height 8
click at [222, 374] on icon "button" at bounding box center [219, 371] width 6 height 6
click at [234, 340] on span "Approve" at bounding box center [235, 337] width 25 height 8
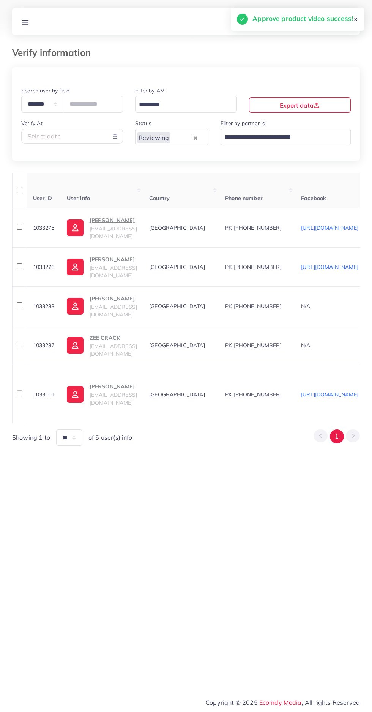
click at [283, 434] on div "Showing 1 to ** ** ** *** of 5 user(s) info 1" at bounding box center [186, 437] width 348 height 16
click at [24, 25] on icon at bounding box center [25, 22] width 8 height 8
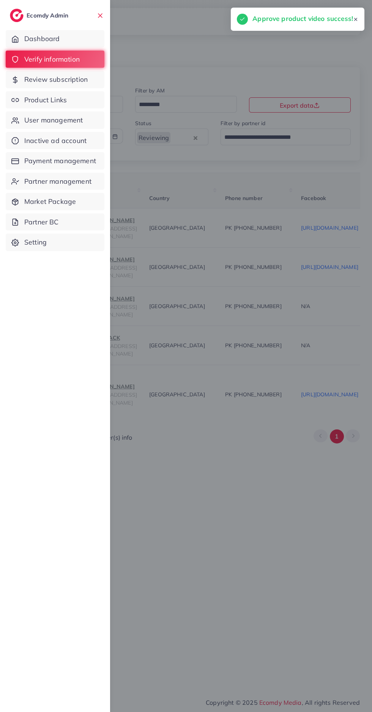
click at [38, 101] on span "Product Links" at bounding box center [45, 100] width 43 height 10
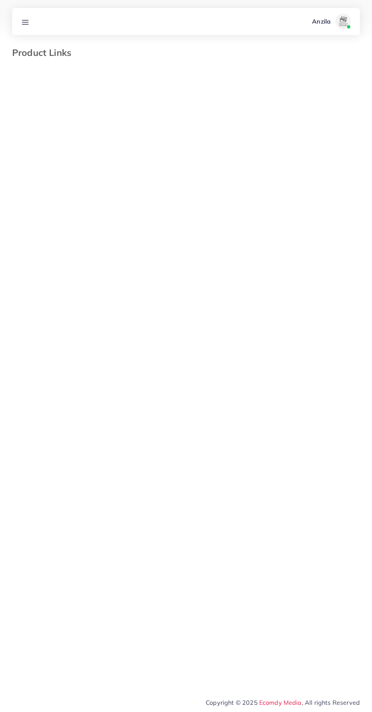
select select "*********"
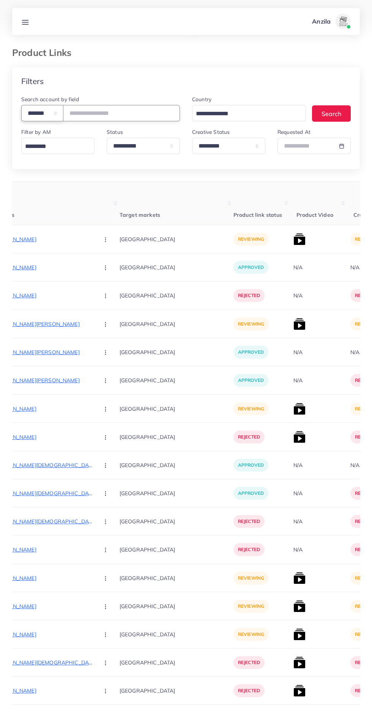
click at [30, 108] on select "**********" at bounding box center [42, 113] width 42 height 16
select select "*****"
paste input "**********"
type input "**********"
click at [120, 185] on th "Target markets" at bounding box center [177, 203] width 114 height 43
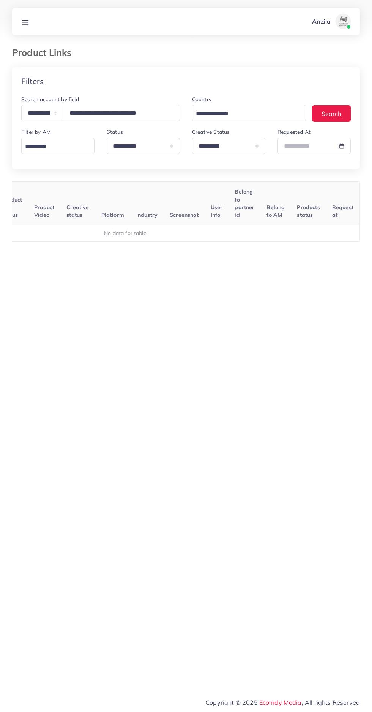
scroll to position [0, 119]
click at [206, 151] on select "**********" at bounding box center [228, 146] width 73 height 16
select select
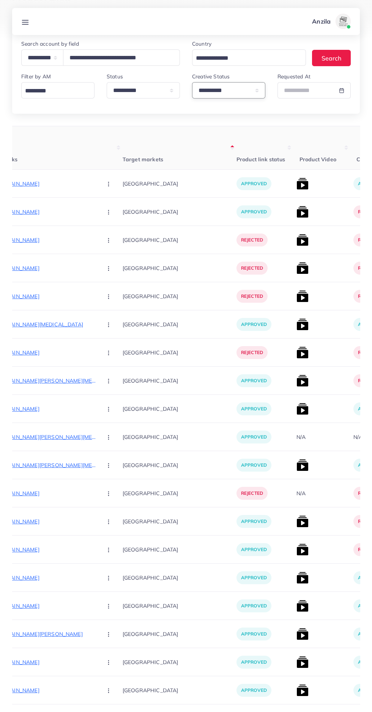
scroll to position [0, 0]
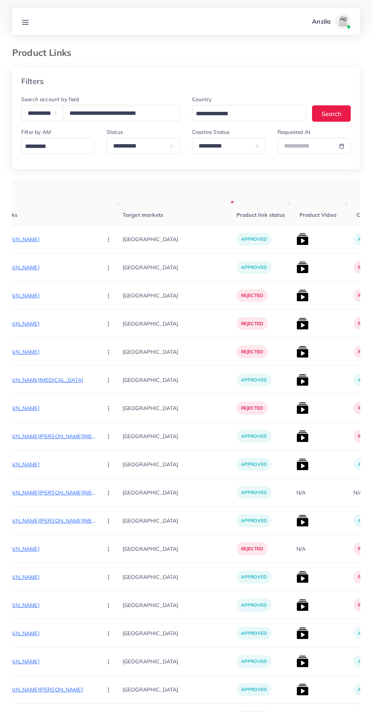
click at [36, 239] on p "[URL][DOMAIN_NAME]" at bounding box center [39, 239] width 114 height 9
click at [34, 293] on p "[URL][DOMAIN_NAME]" at bounding box center [39, 295] width 114 height 9
click at [37, 328] on p "[URL][DOMAIN_NAME]" at bounding box center [39, 323] width 114 height 9
click at [31, 351] on p "[URL][DOMAIN_NAME]" at bounding box center [39, 351] width 114 height 9
click at [96, 297] on button "button" at bounding box center [109, 295] width 27 height 17
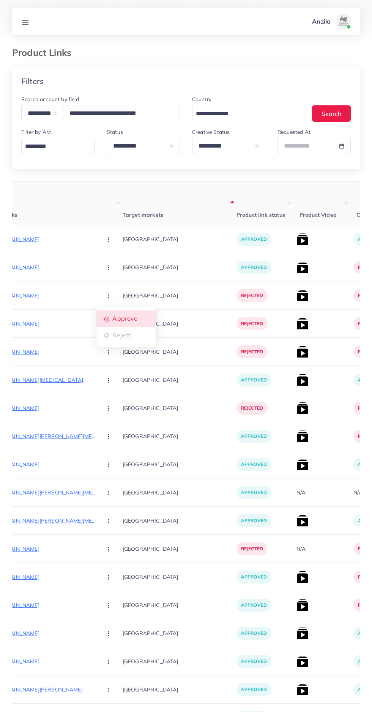
click at [113, 319] on span "Approve" at bounding box center [125, 319] width 25 height 8
click at [96, 322] on button "button" at bounding box center [109, 323] width 27 height 17
click at [113, 347] on span "Approve" at bounding box center [125, 347] width 25 height 8
click at [96, 352] on button "button" at bounding box center [109, 351] width 27 height 17
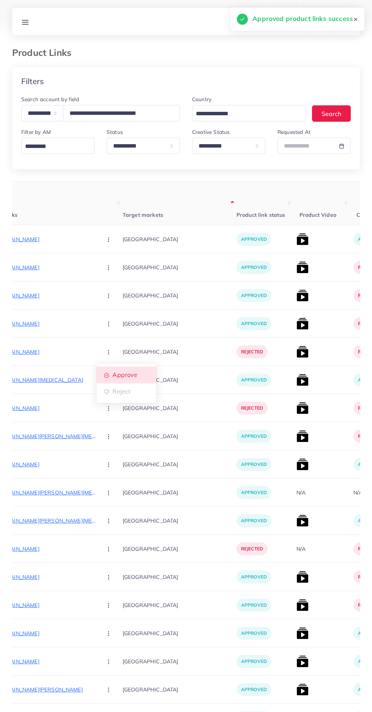
click at [113, 375] on span "Approve" at bounding box center [125, 375] width 25 height 8
click at [297, 268] on img at bounding box center [303, 267] width 12 height 12
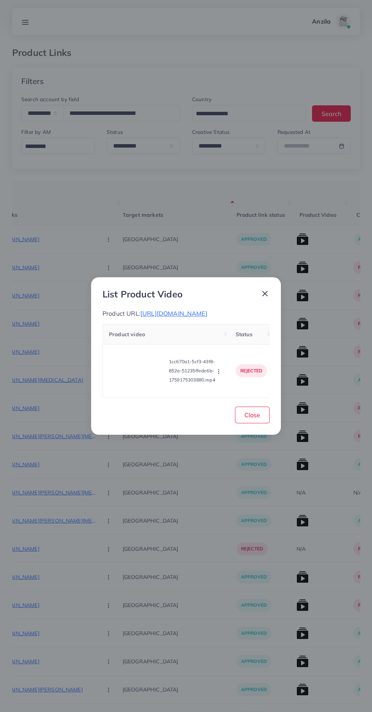
click at [219, 372] on circle "button" at bounding box center [219, 371] width 0 height 0
click at [235, 339] on span "Approve" at bounding box center [235, 336] width 25 height 8
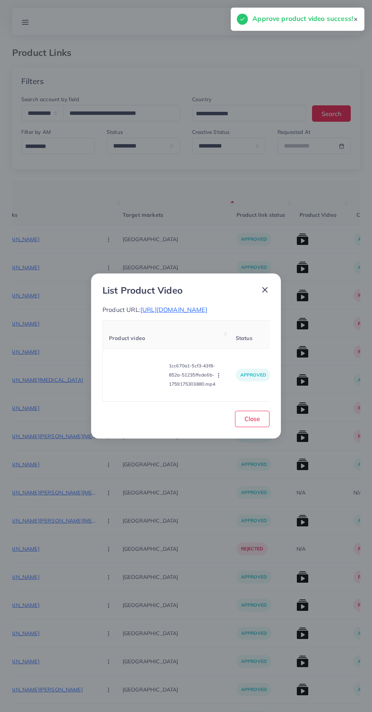
click at [250, 438] on div "List Product Video Product URL: [URL][DOMAIN_NAME] Product video Status Reason …" at bounding box center [186, 355] width 190 height 165
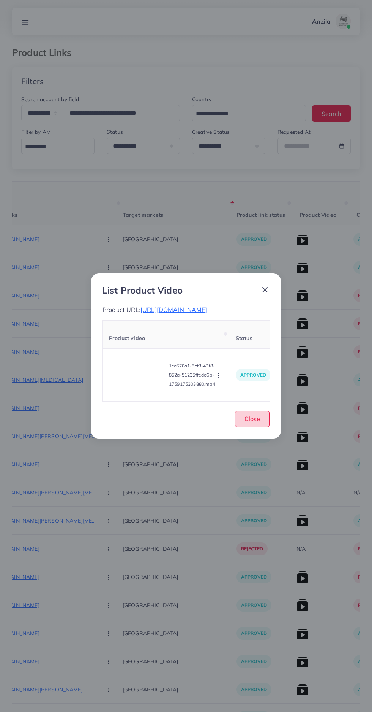
click at [253, 422] on span "Close" at bounding box center [253, 419] width 16 height 8
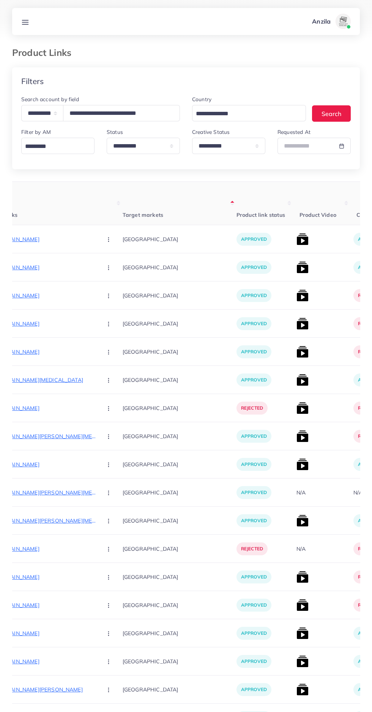
click at [297, 298] on img at bounding box center [303, 295] width 12 height 12
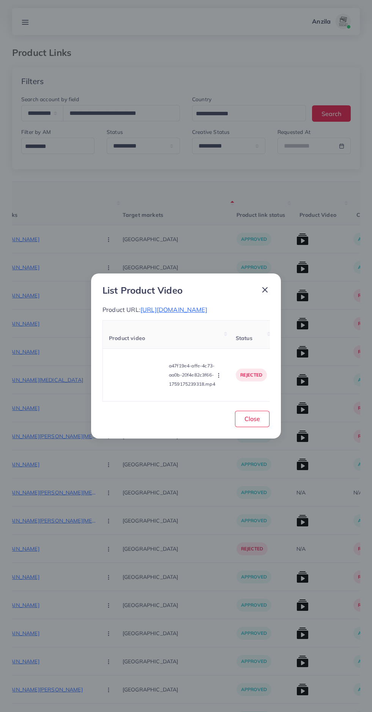
click at [220, 378] on icon "button" at bounding box center [219, 375] width 6 height 6
click at [233, 343] on span "Approve" at bounding box center [235, 340] width 25 height 8
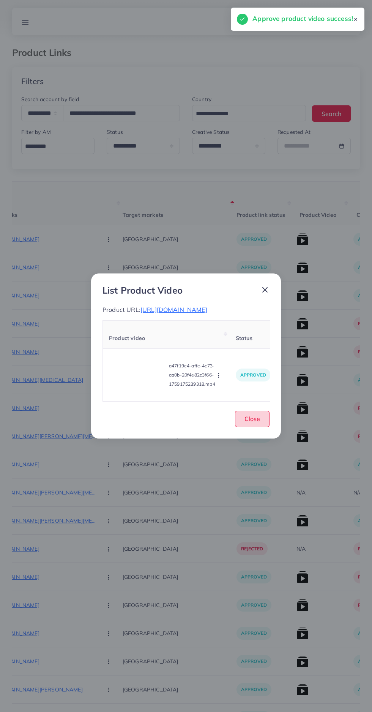
click at [248, 422] on span "Close" at bounding box center [253, 419] width 16 height 8
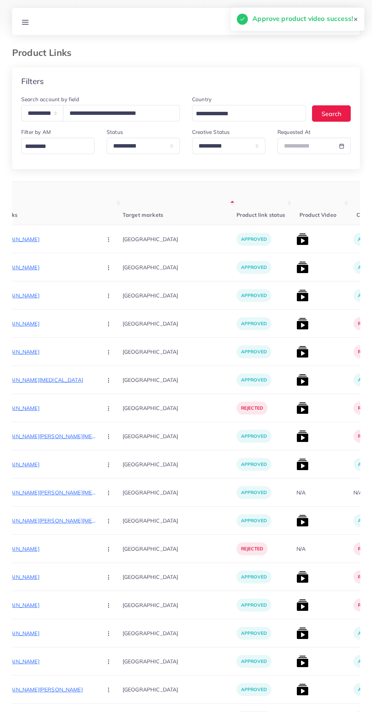
click at [297, 326] on img at bounding box center [303, 323] width 12 height 12
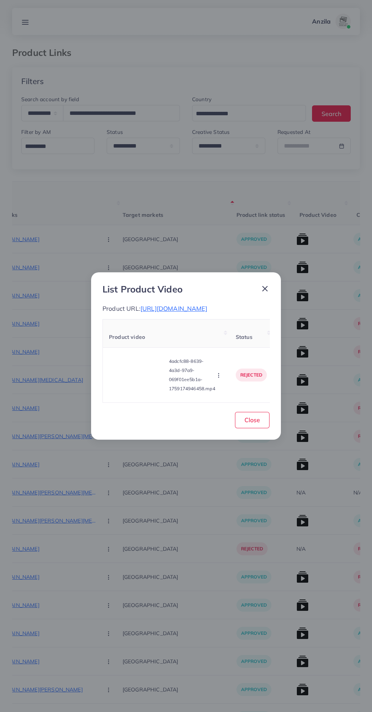
click at [218, 378] on icon "button" at bounding box center [219, 375] width 6 height 6
click at [237, 343] on span "Approve" at bounding box center [235, 340] width 25 height 8
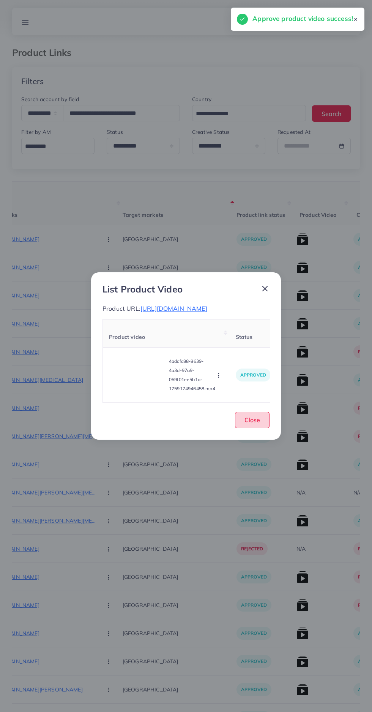
click at [261, 422] on button "Close" at bounding box center [252, 420] width 35 height 16
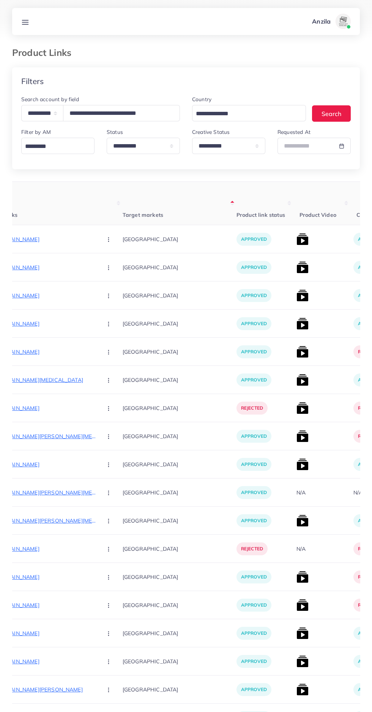
click at [297, 353] on img at bounding box center [303, 352] width 12 height 12
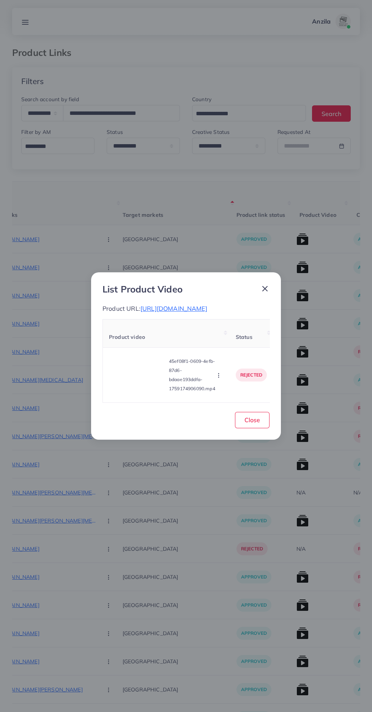
click at [220, 378] on icon "button" at bounding box center [219, 375] width 6 height 6
click at [237, 341] on span "Approve" at bounding box center [235, 340] width 25 height 8
